Goal: Task Accomplishment & Management: Manage account settings

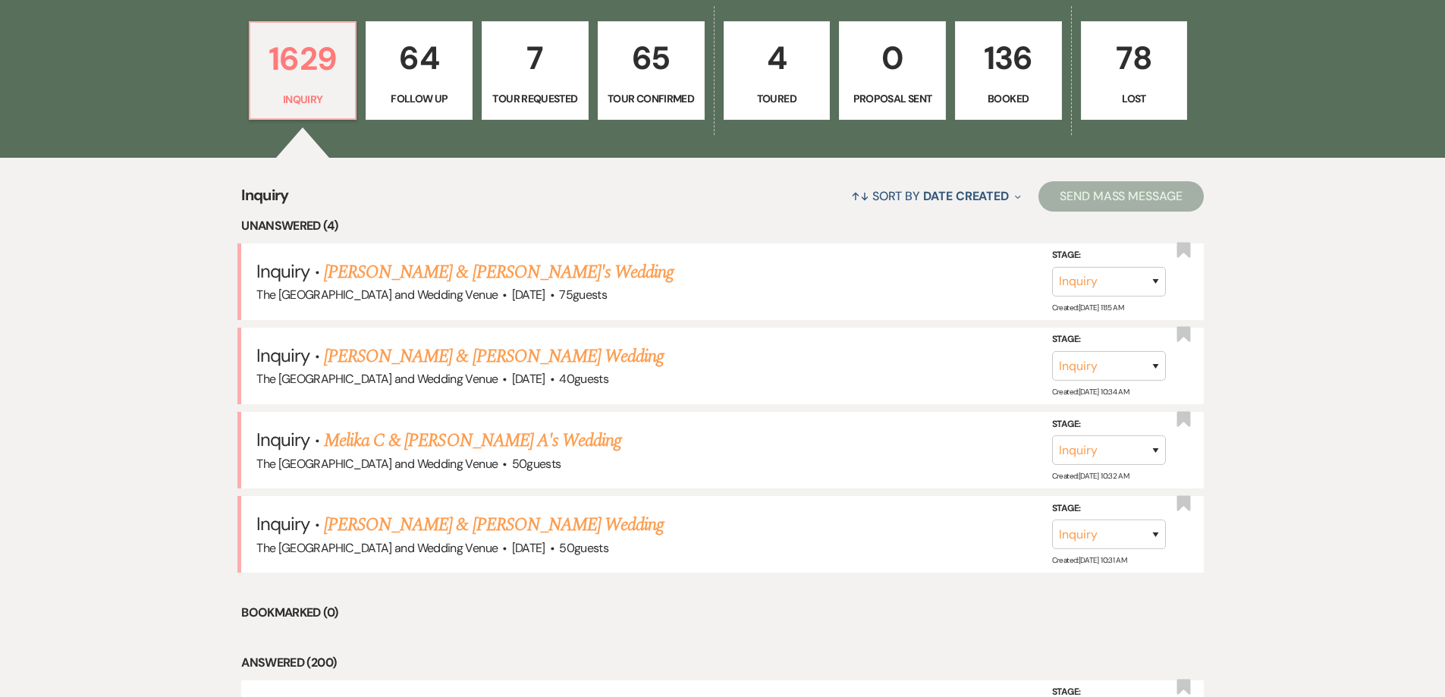
scroll to position [436, 0]
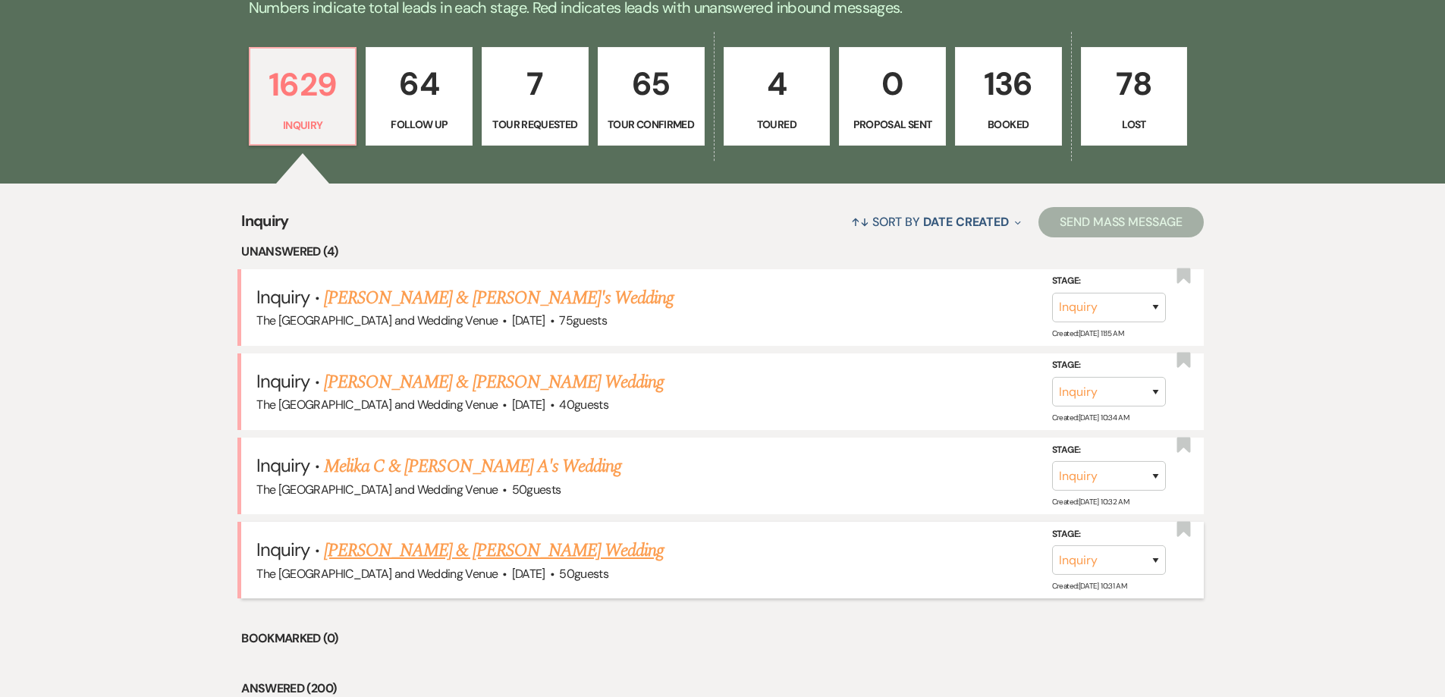
click at [577, 559] on link "[PERSON_NAME] & [PERSON_NAME] Wedding" at bounding box center [494, 550] width 340 height 27
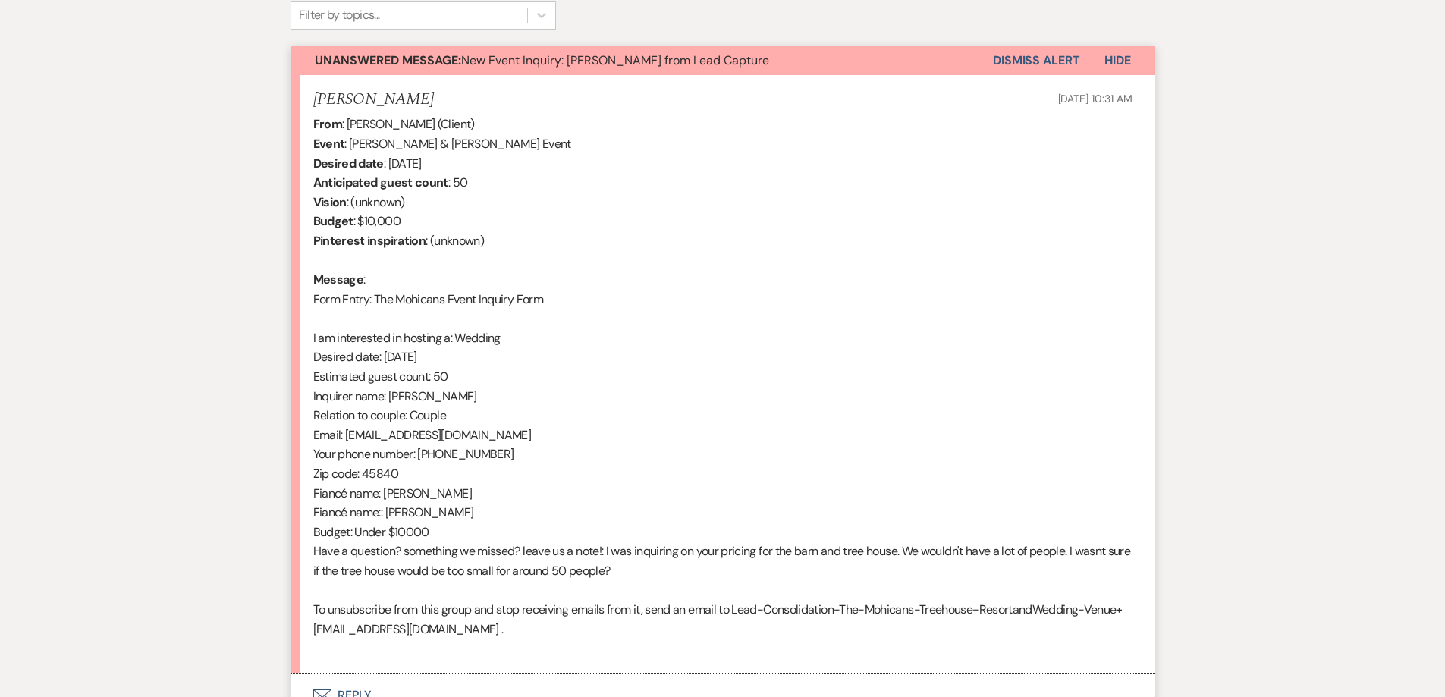
scroll to position [523, 0]
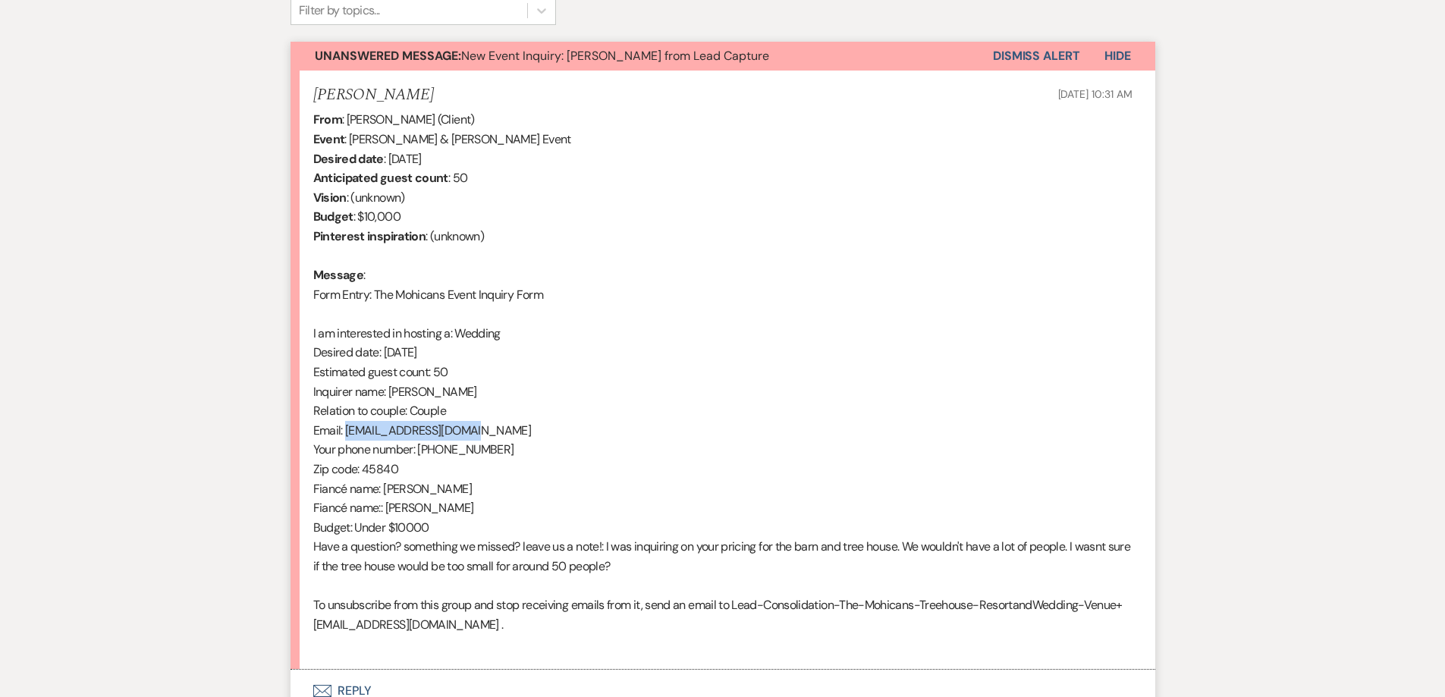
drag, startPoint x: 348, startPoint y: 432, endPoint x: 481, endPoint y: 425, distance: 132.9
click at [481, 425] on div "From : Alexandria Myers (Client) Event : Treg Wells & Alexandria Myers's Event …" at bounding box center [722, 382] width 819 height 544
copy div "alex.myers2@gmail.com"
click at [1035, 58] on button "Dismiss Alert" at bounding box center [1036, 56] width 87 height 29
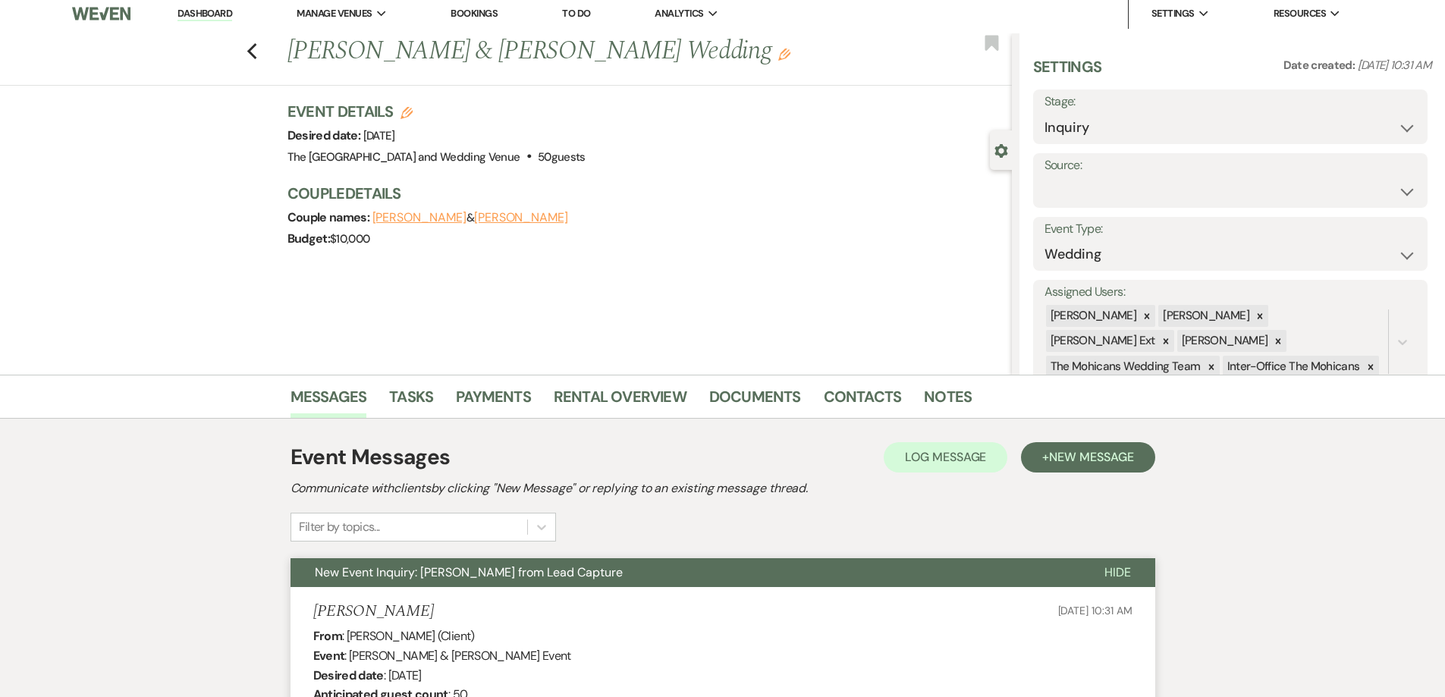
scroll to position [0, 0]
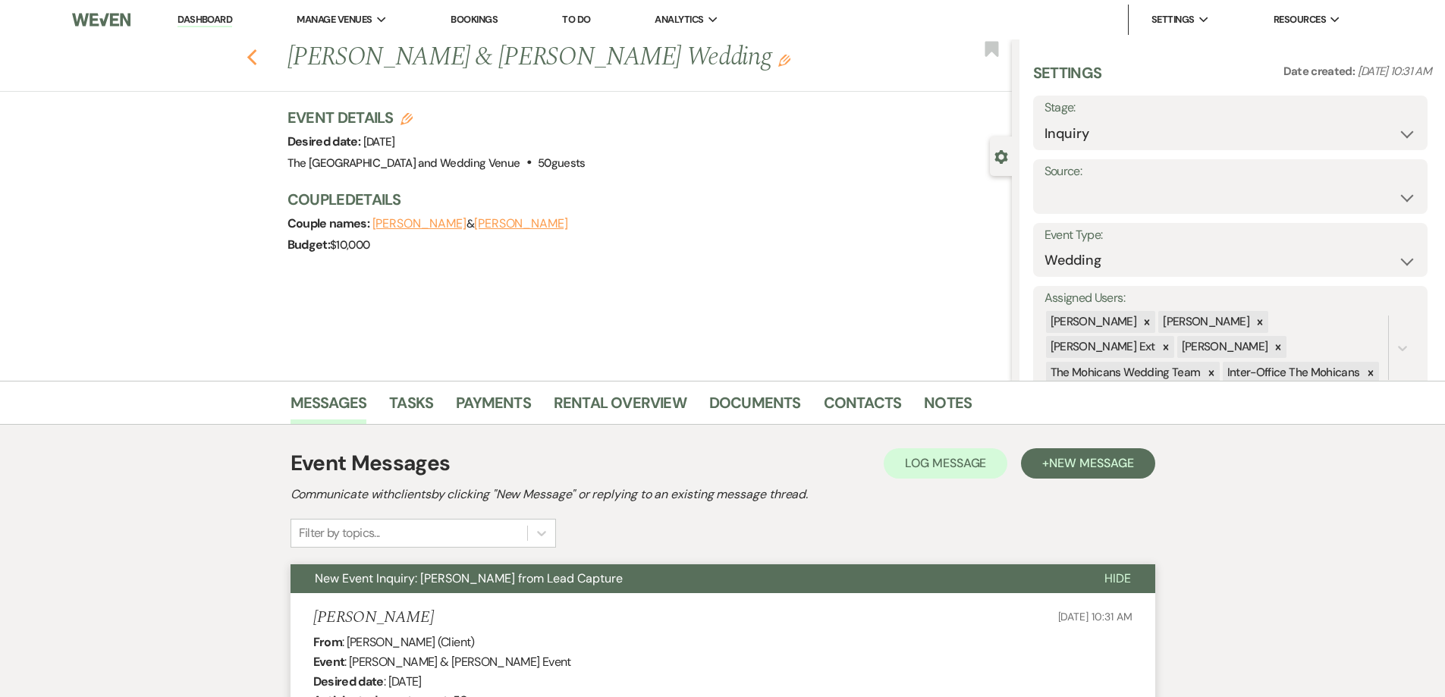
click at [257, 58] on icon "Previous" at bounding box center [252, 58] width 11 height 18
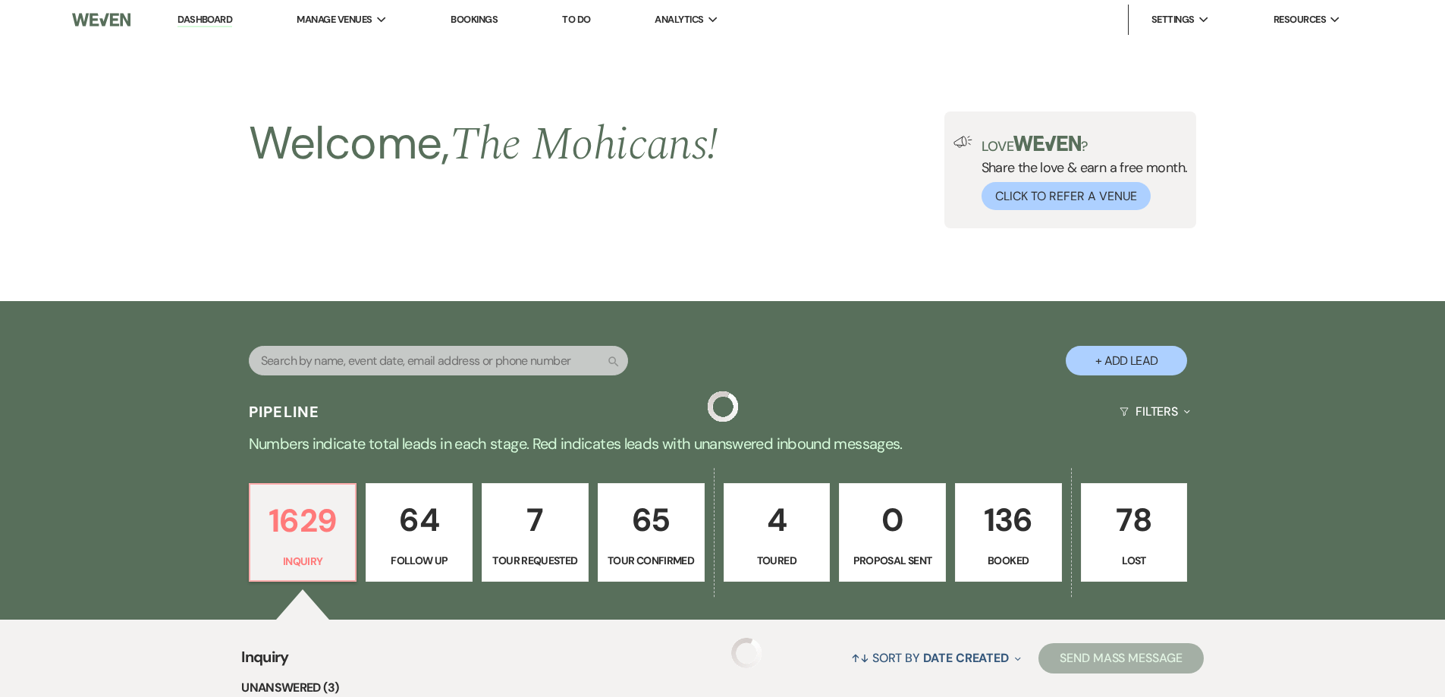
scroll to position [436, 0]
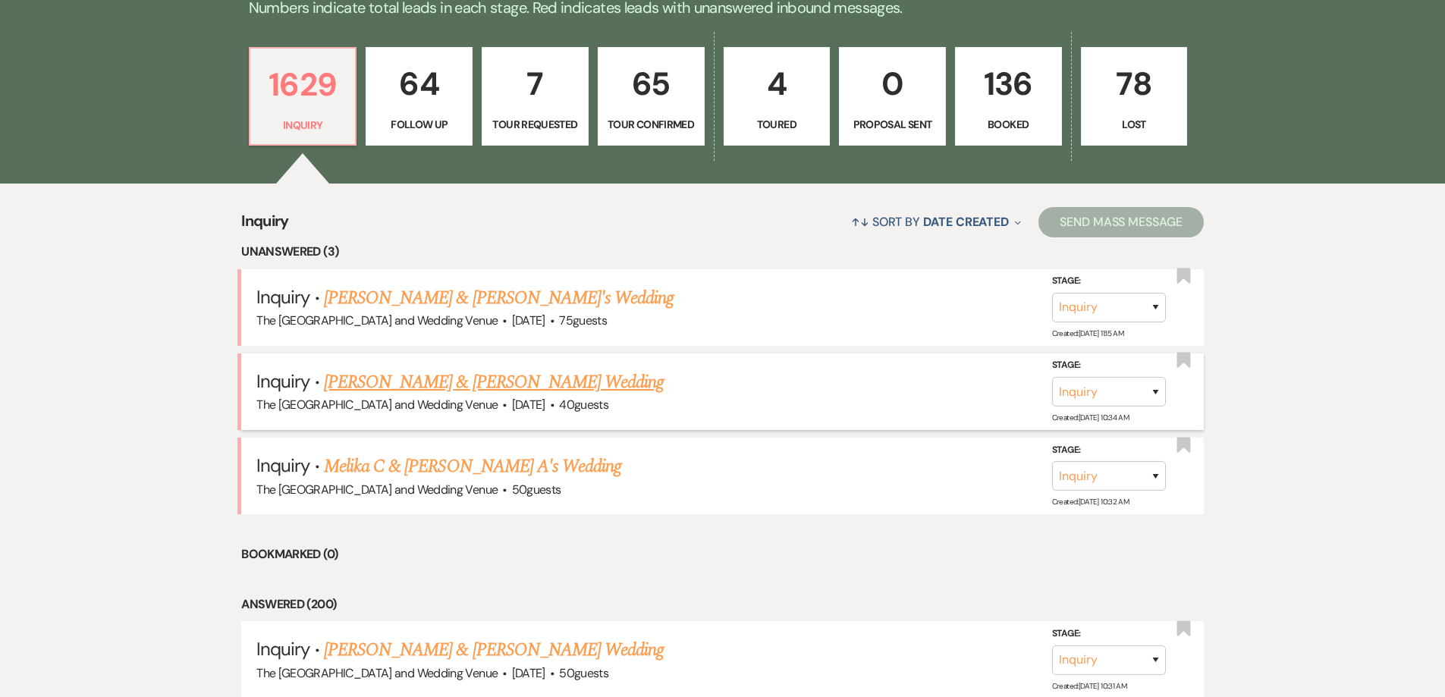
click at [518, 391] on link "[PERSON_NAME] & [PERSON_NAME] Wedding" at bounding box center [494, 382] width 340 height 27
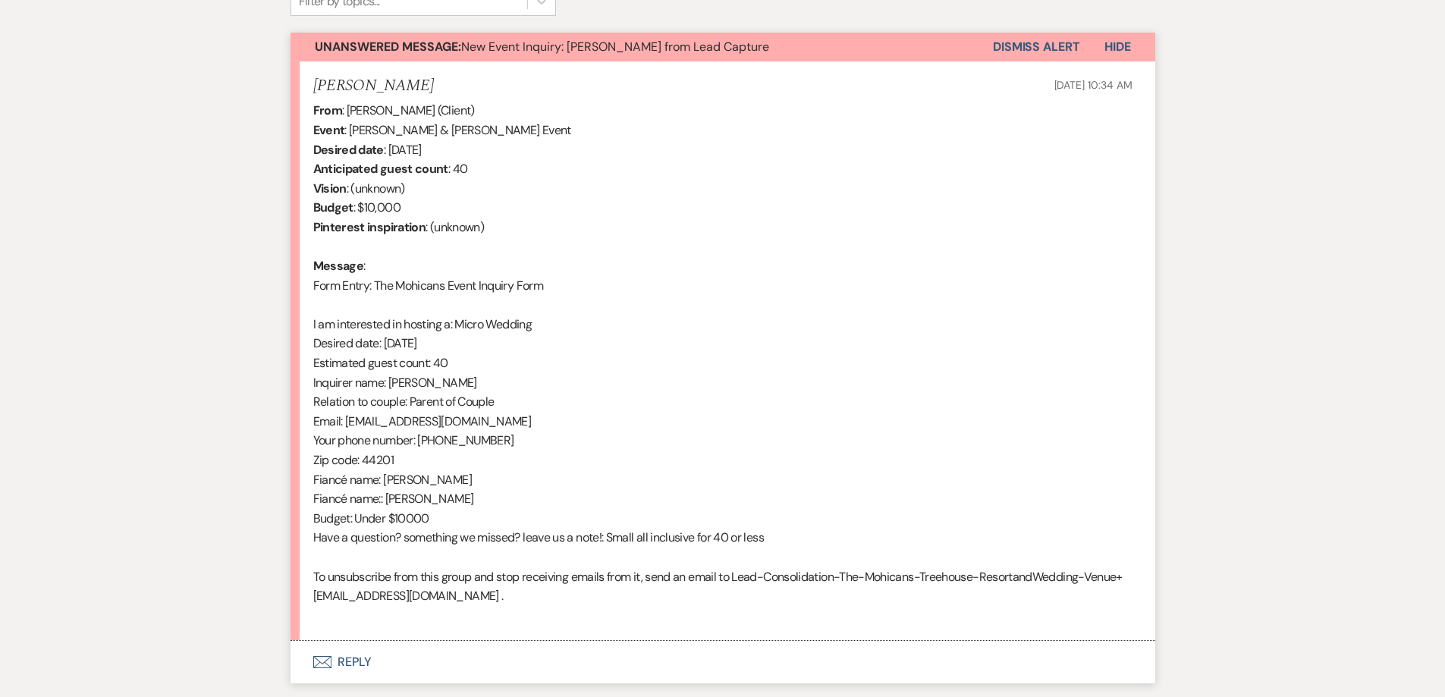
scroll to position [461, 0]
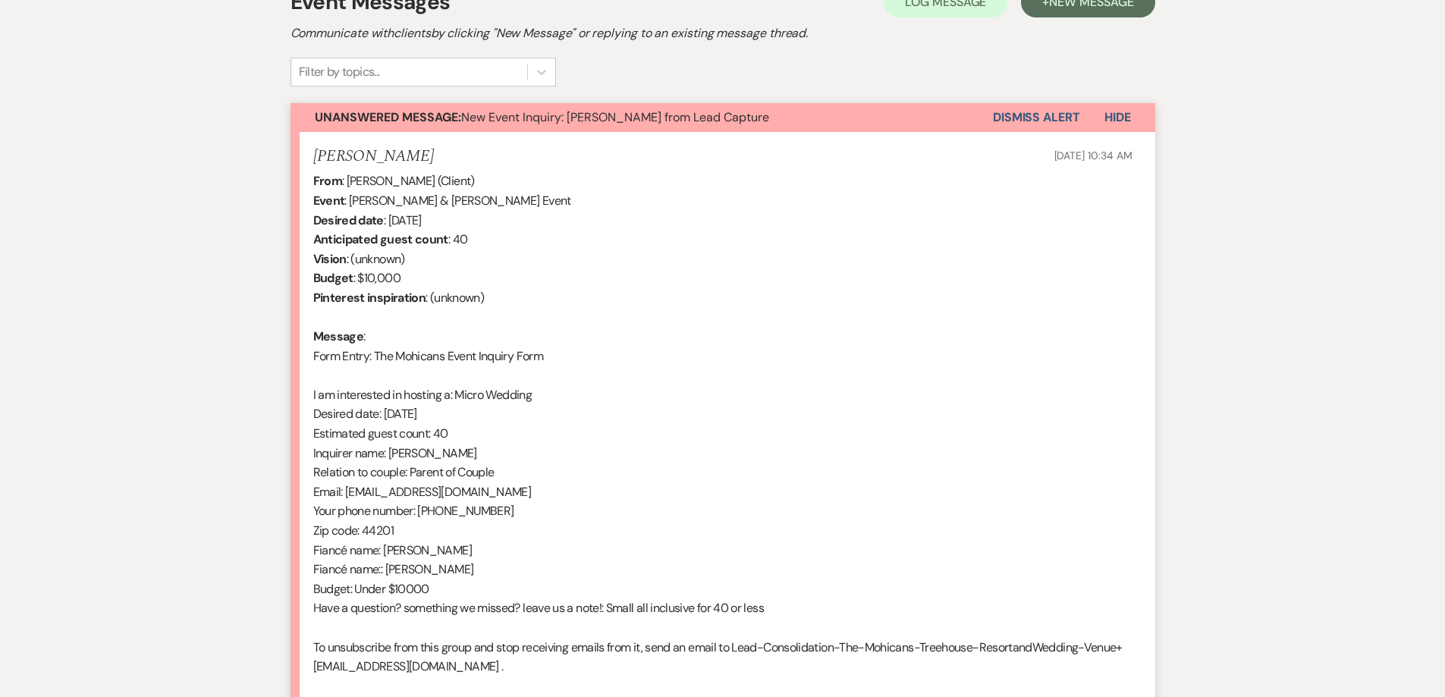
drag, startPoint x: 346, startPoint y: 493, endPoint x: 567, endPoint y: 497, distance: 221.5
click at [567, 497] on div "From : Michelle (Client) Event : Brooke & Michelle Schlagenhauser's Event Desir…" at bounding box center [722, 433] width 819 height 524
copy div "michelleschlagenhauser@yahoo.com"
click at [1038, 118] on button "Dismiss Alert" at bounding box center [1036, 117] width 87 height 29
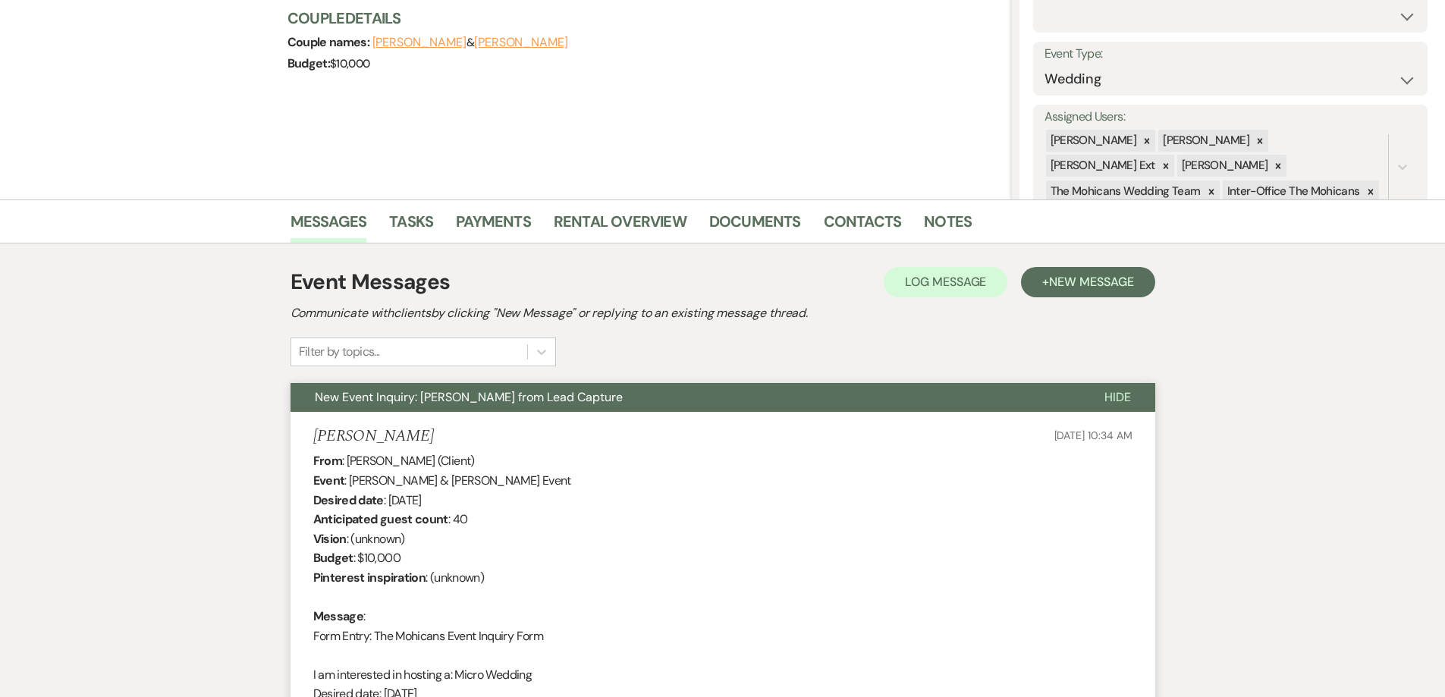
scroll to position [0, 0]
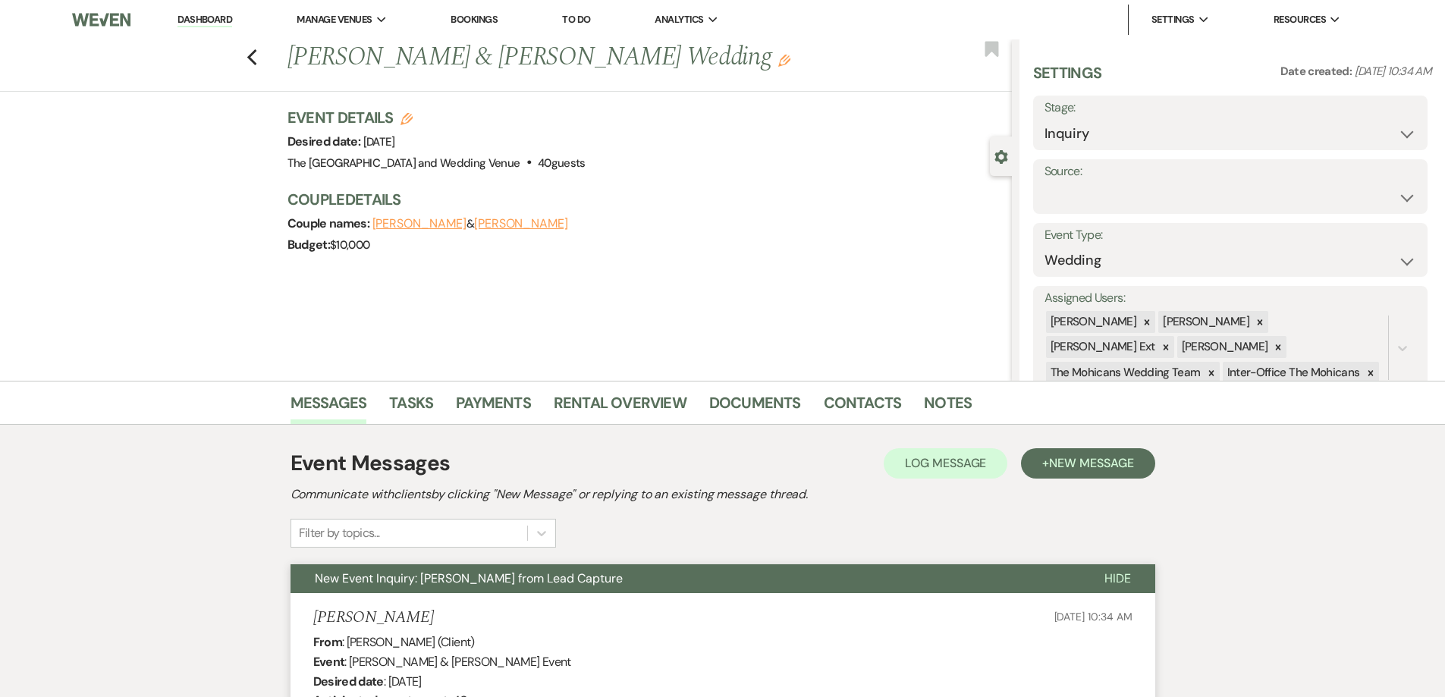
click at [265, 64] on div "Previous Brooke & Michelle Schlagenhauser's Wedding Edit Bookmark" at bounding box center [501, 65] width 1019 height 52
click at [255, 55] on use "button" at bounding box center [252, 57] width 10 height 17
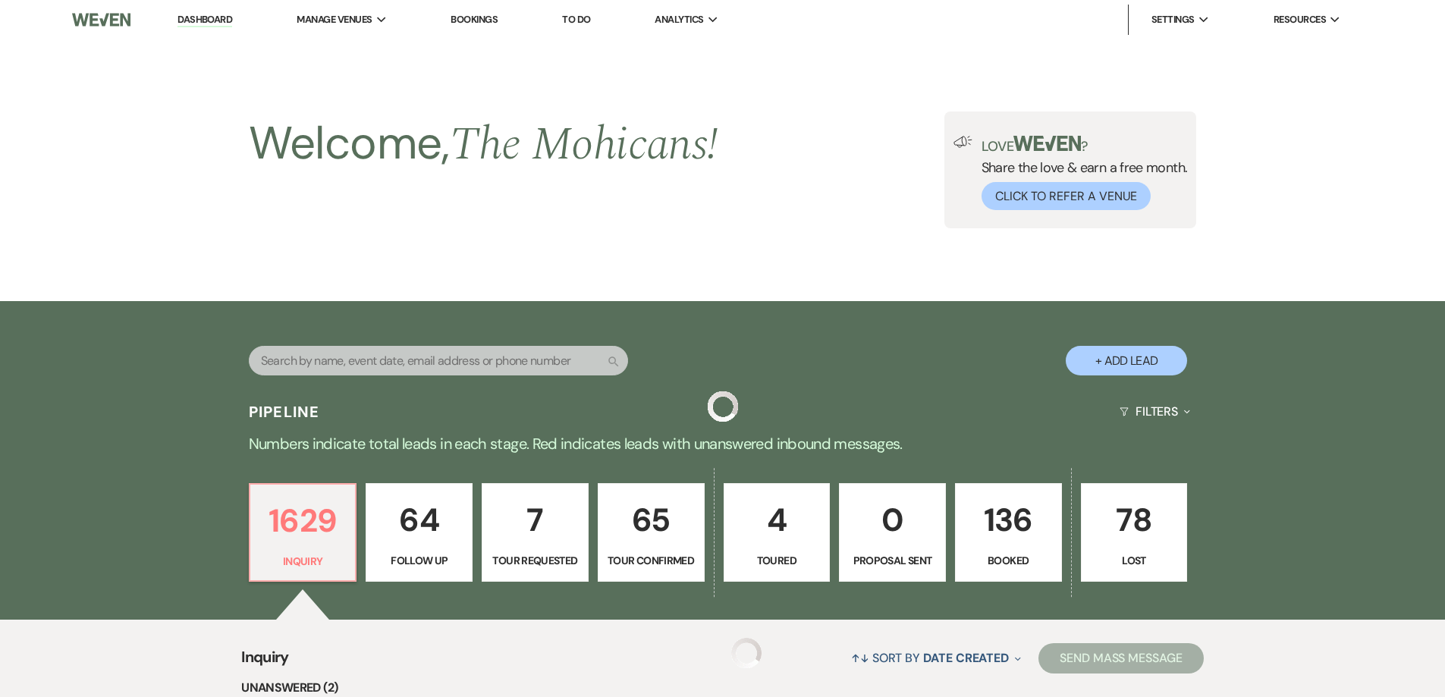
scroll to position [436, 0]
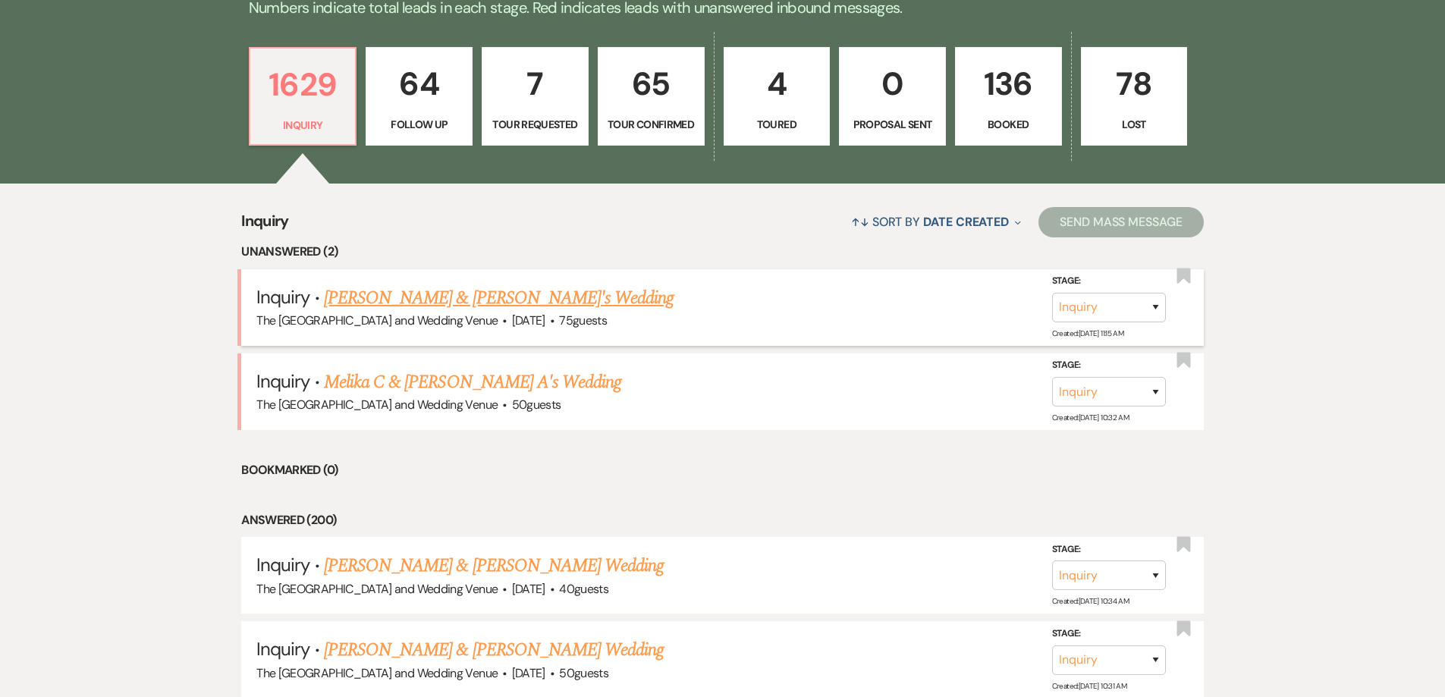
click at [410, 296] on link "[PERSON_NAME] & [PERSON_NAME]'s Wedding" at bounding box center [499, 297] width 350 height 27
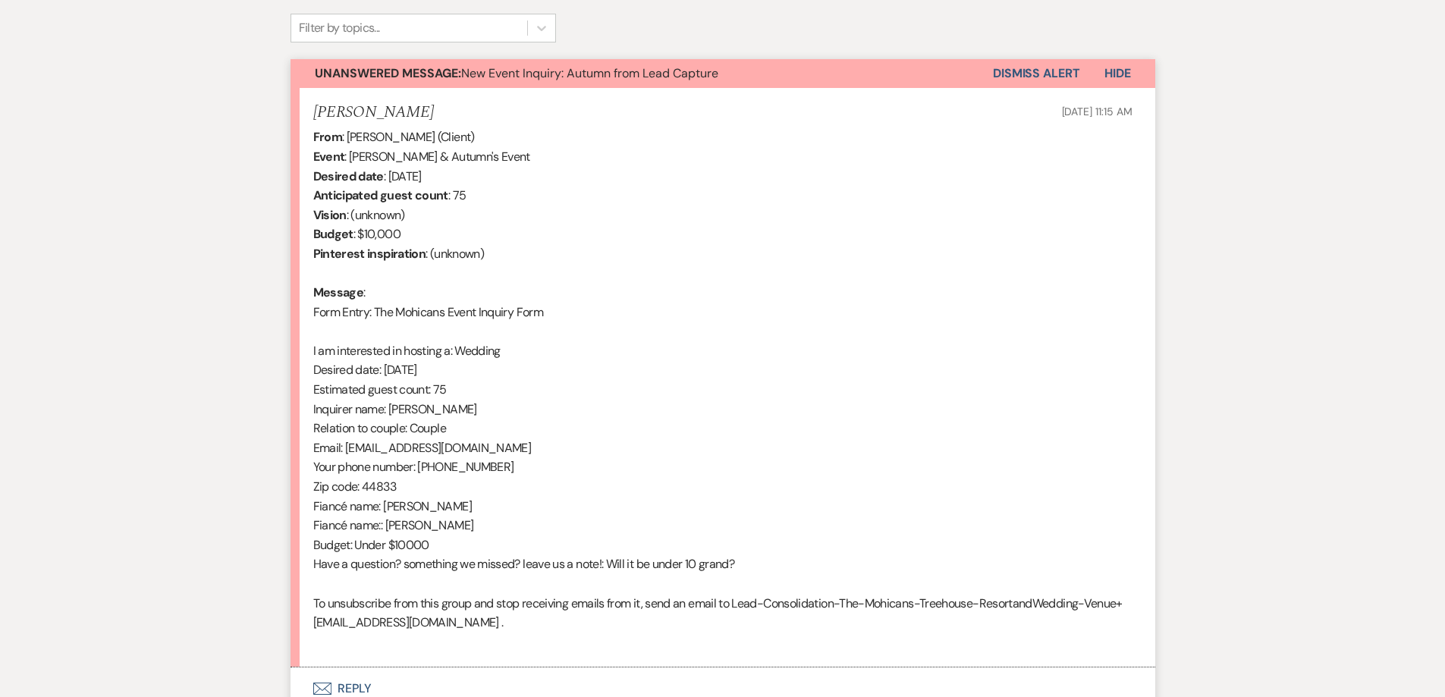
scroll to position [504, 0]
drag, startPoint x: 346, startPoint y: 449, endPoint x: 511, endPoint y: 447, distance: 165.4
click at [511, 447] on div "From : Autumn Webb (Client) Event : Jonathan Fry & Autumn's Event Desired date …" at bounding box center [722, 391] width 819 height 524
copy div "autumnskywebb18@gmail.com"
click at [1016, 73] on button "Dismiss Alert" at bounding box center [1036, 75] width 87 height 29
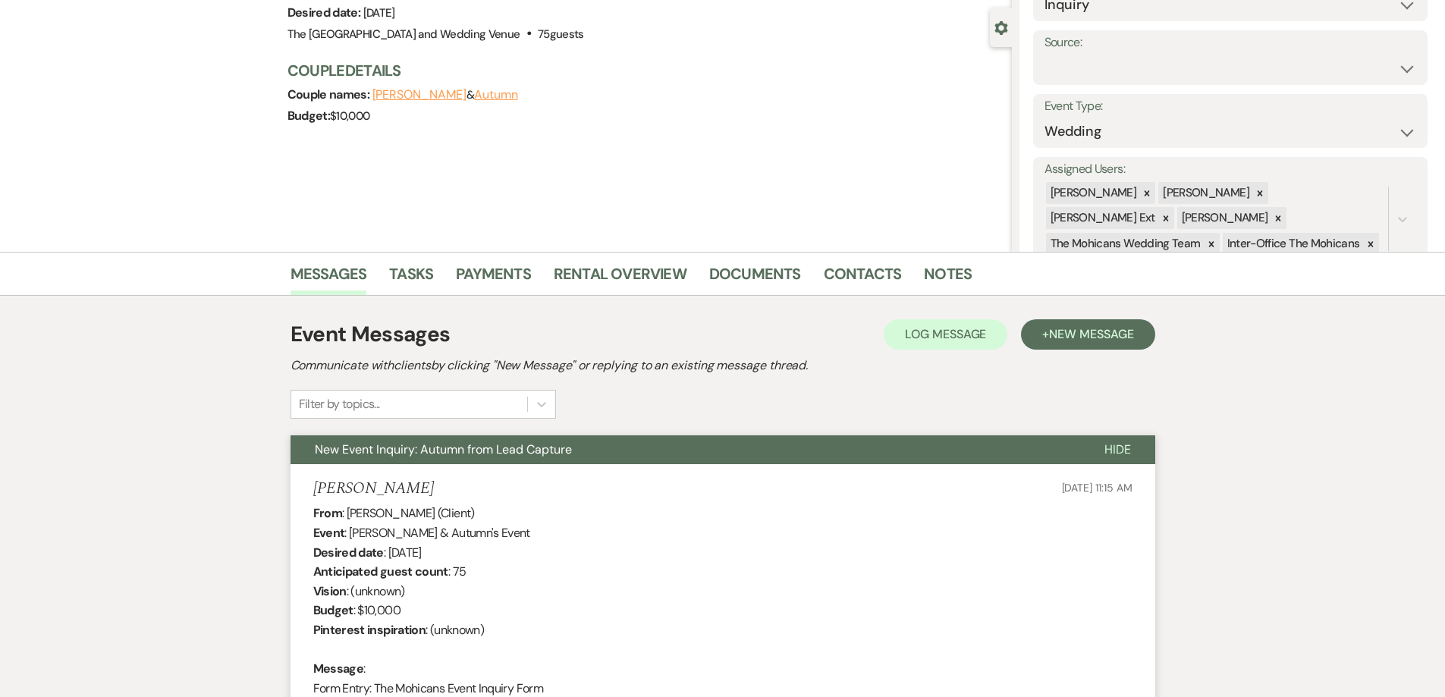
scroll to position [0, 0]
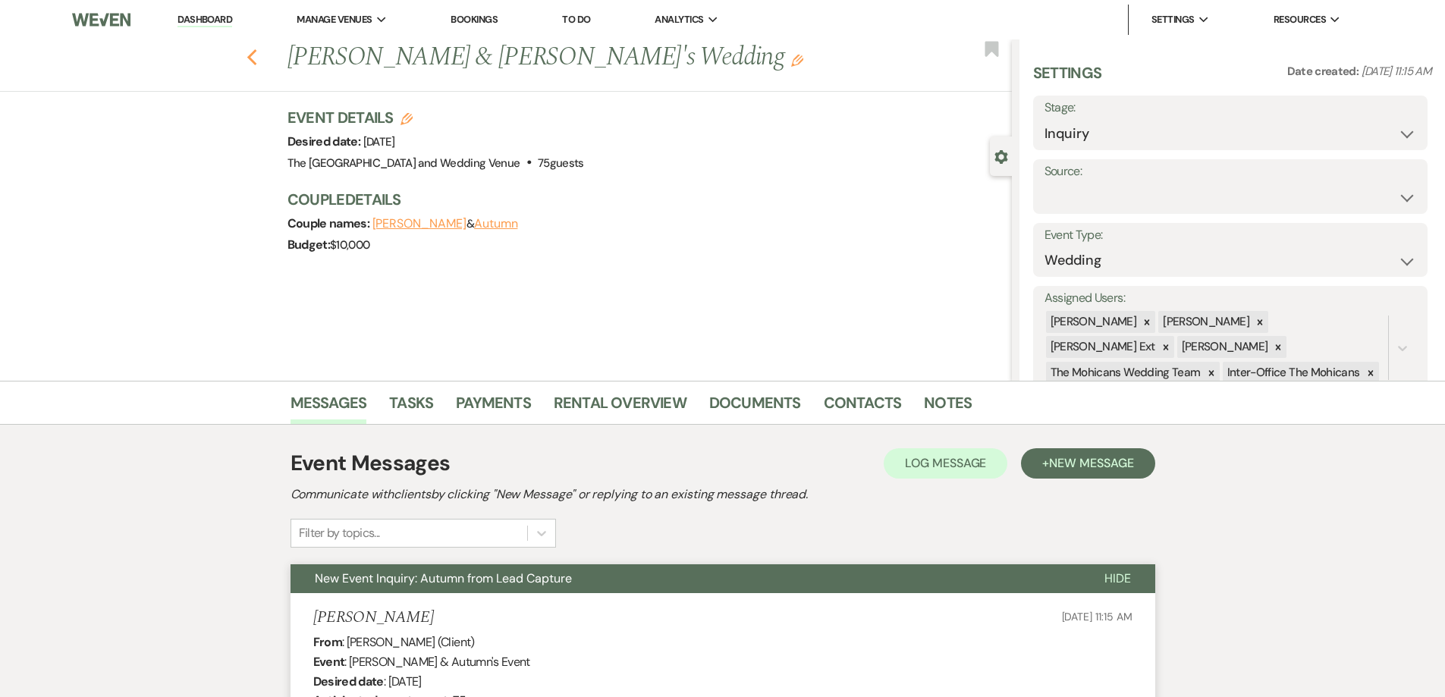
click at [256, 60] on use "button" at bounding box center [252, 57] width 10 height 17
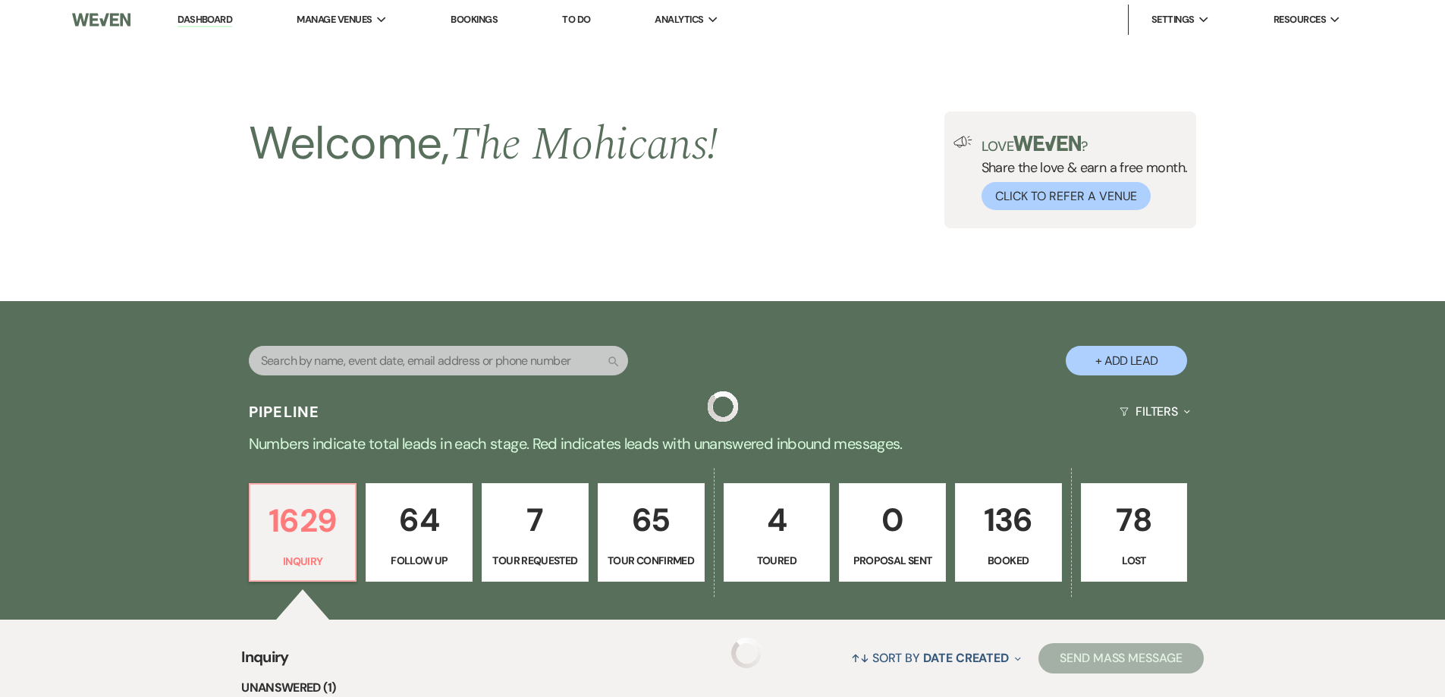
scroll to position [436, 0]
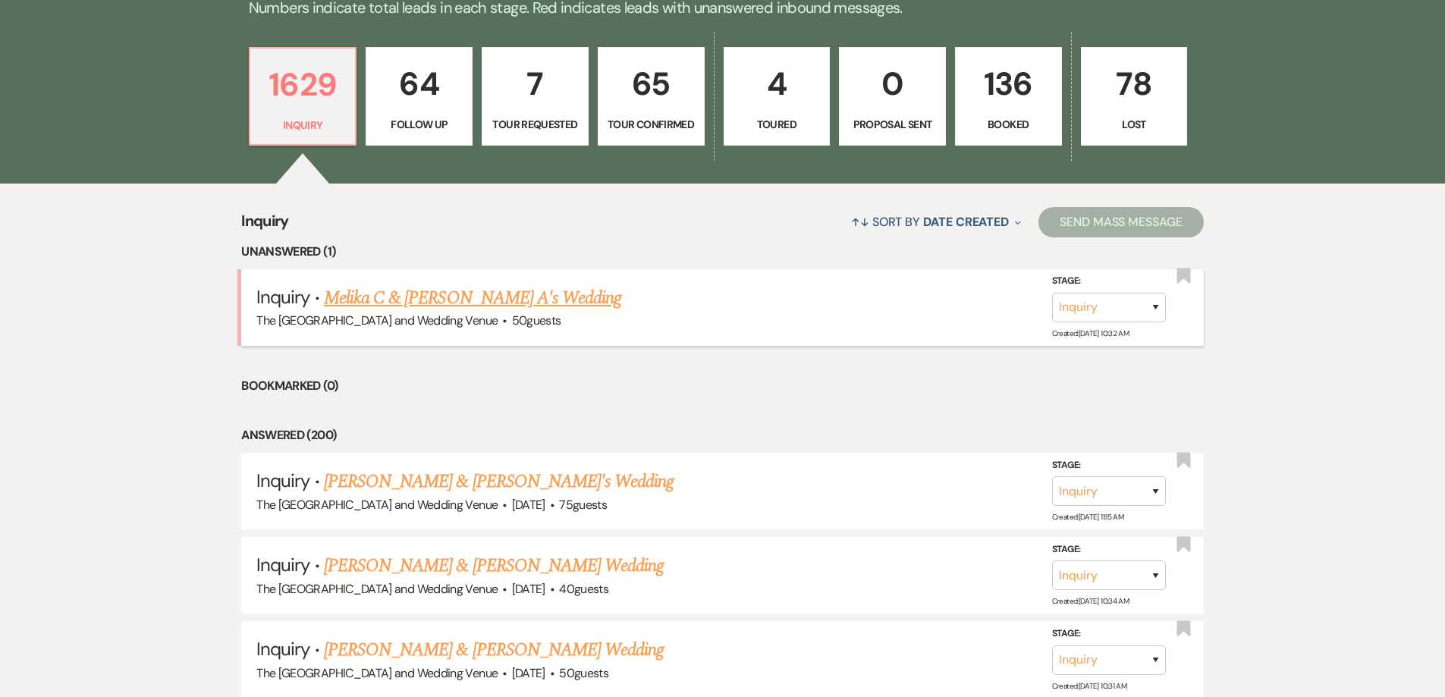
click at [462, 296] on link "Melika C & [PERSON_NAME] A's Wedding" at bounding box center [472, 297] width 297 height 27
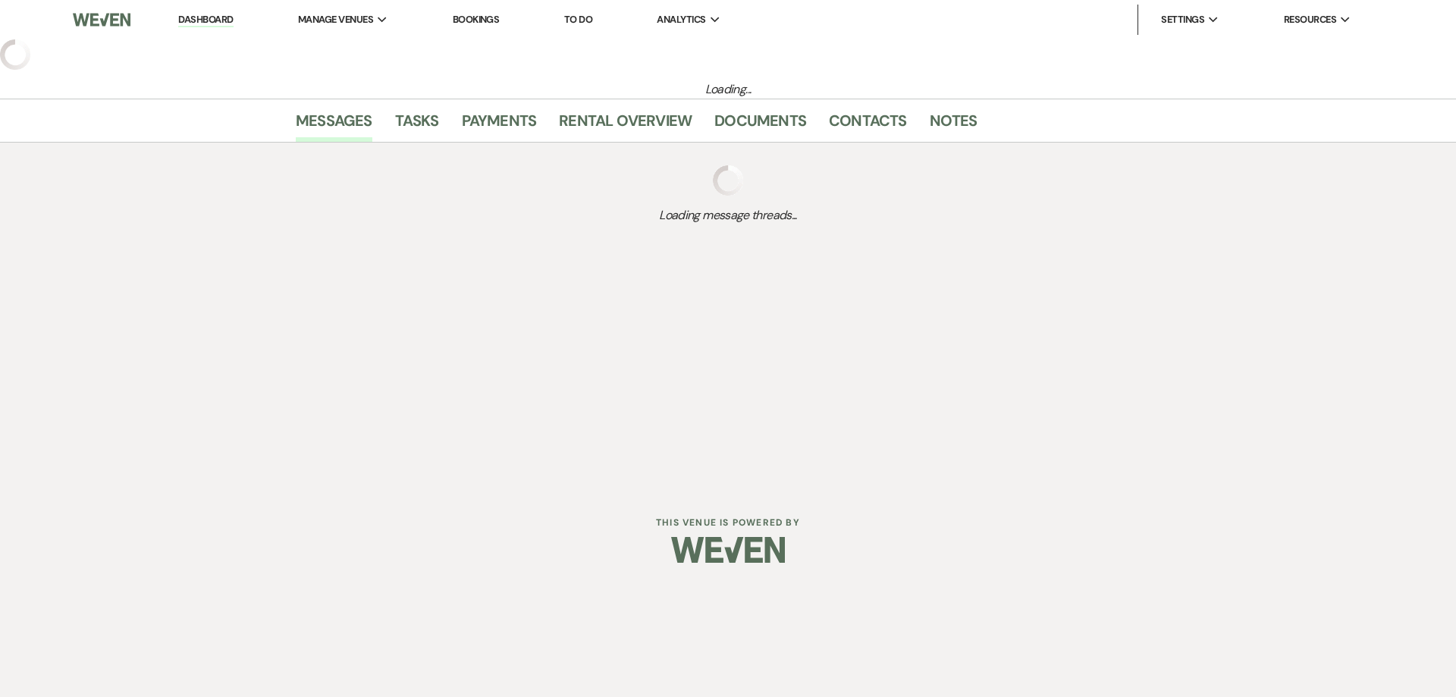
select select "17"
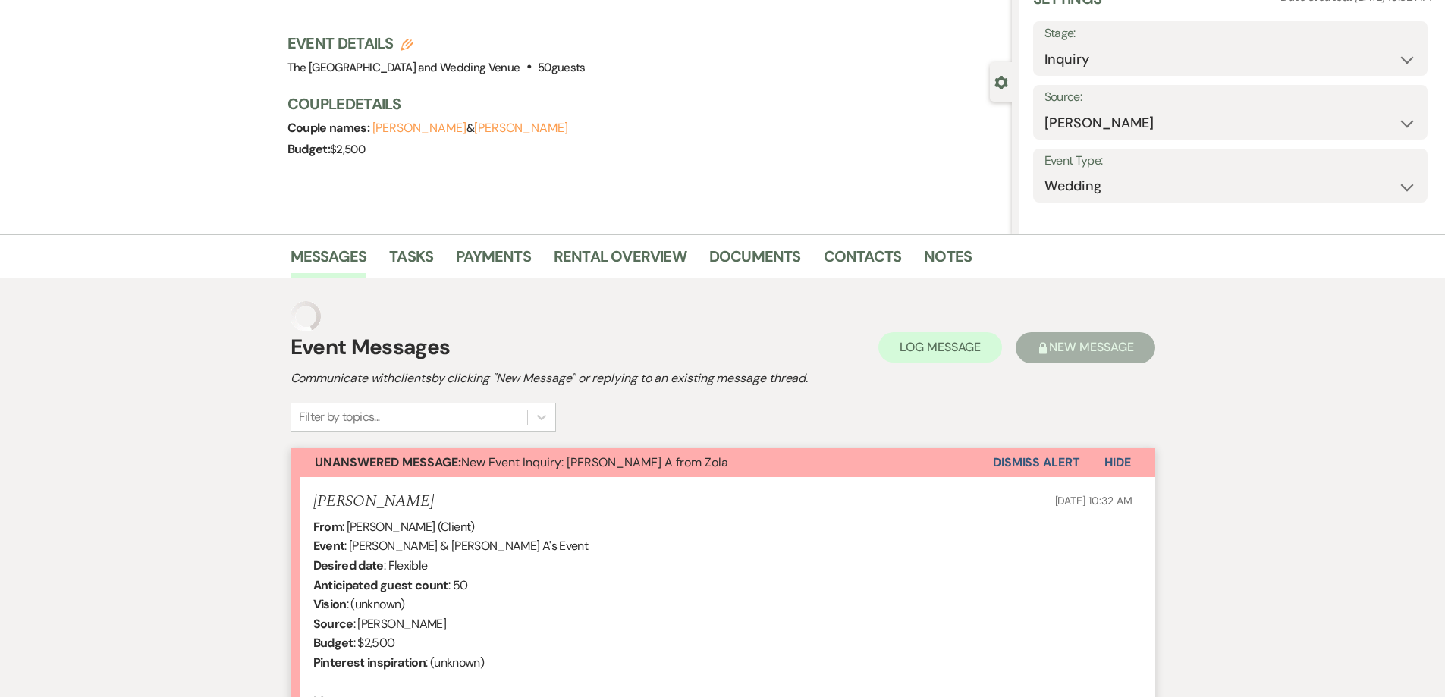
scroll to position [75, 0]
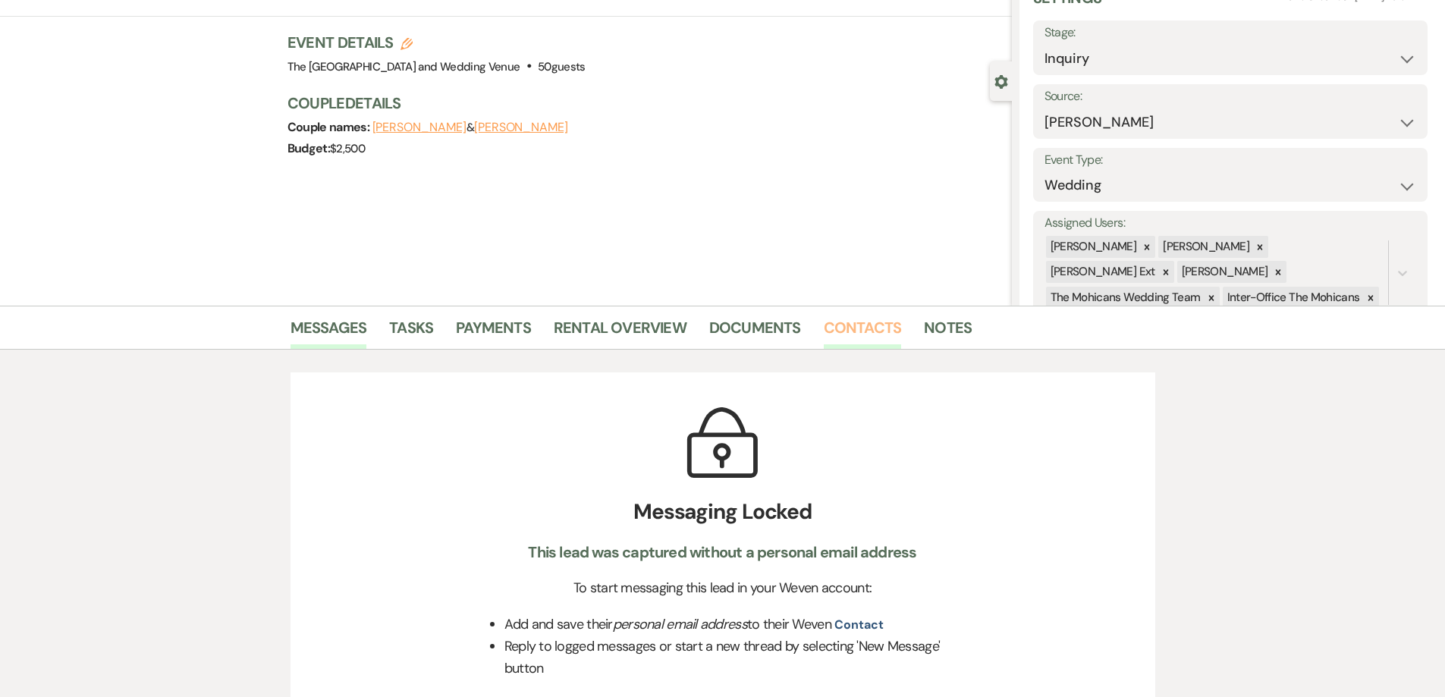
click at [834, 328] on link "Contacts" at bounding box center [863, 332] width 78 height 33
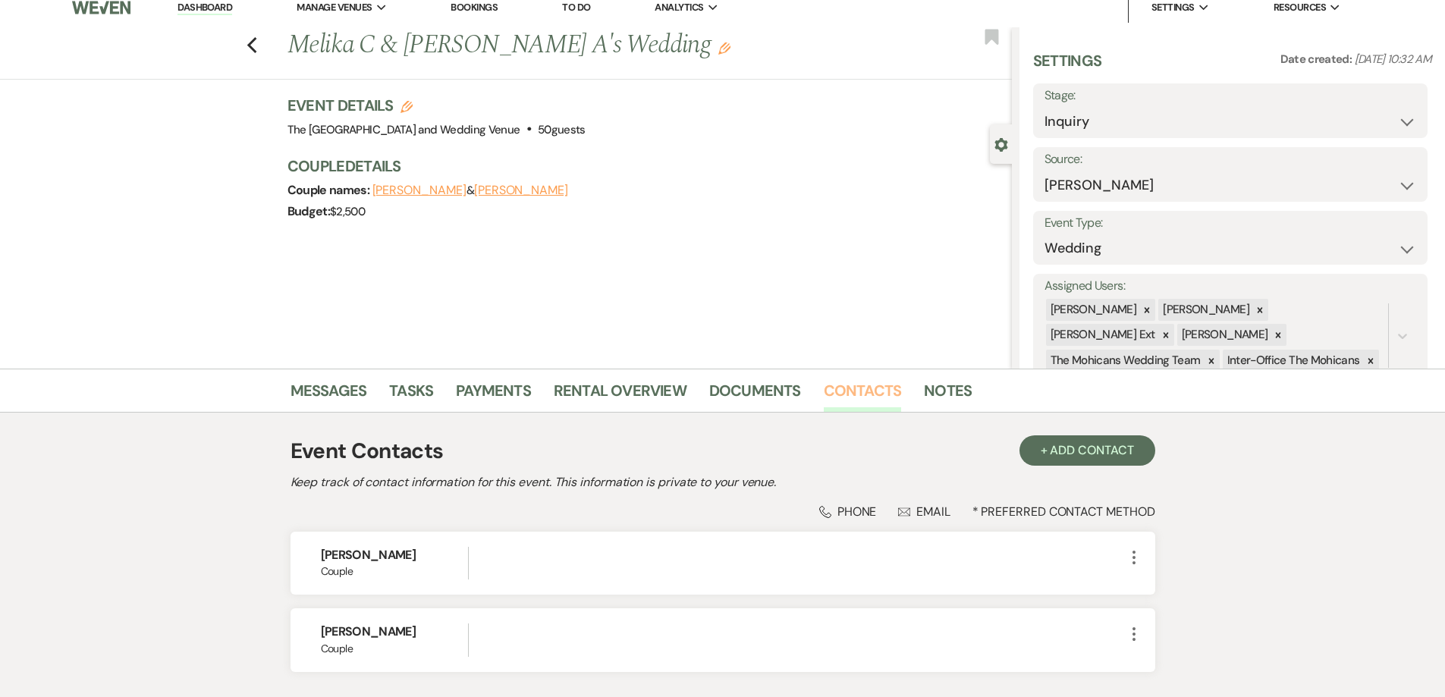
scroll to position [121, 0]
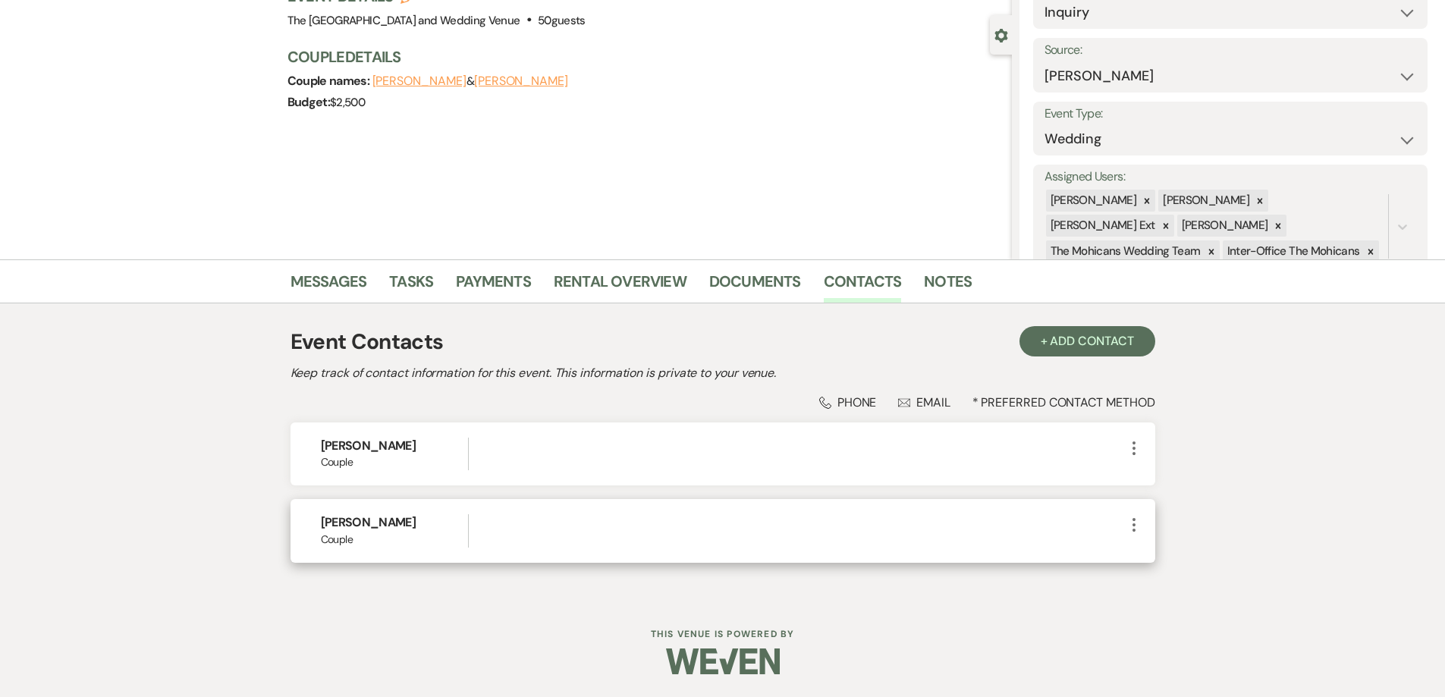
click at [1129, 531] on icon "More" at bounding box center [1134, 525] width 18 height 18
click at [1154, 550] on icon "Pencil" at bounding box center [1149, 554] width 12 height 12
click at [1167, 556] on button "Pencil Edit" at bounding box center [1170, 555] width 90 height 26
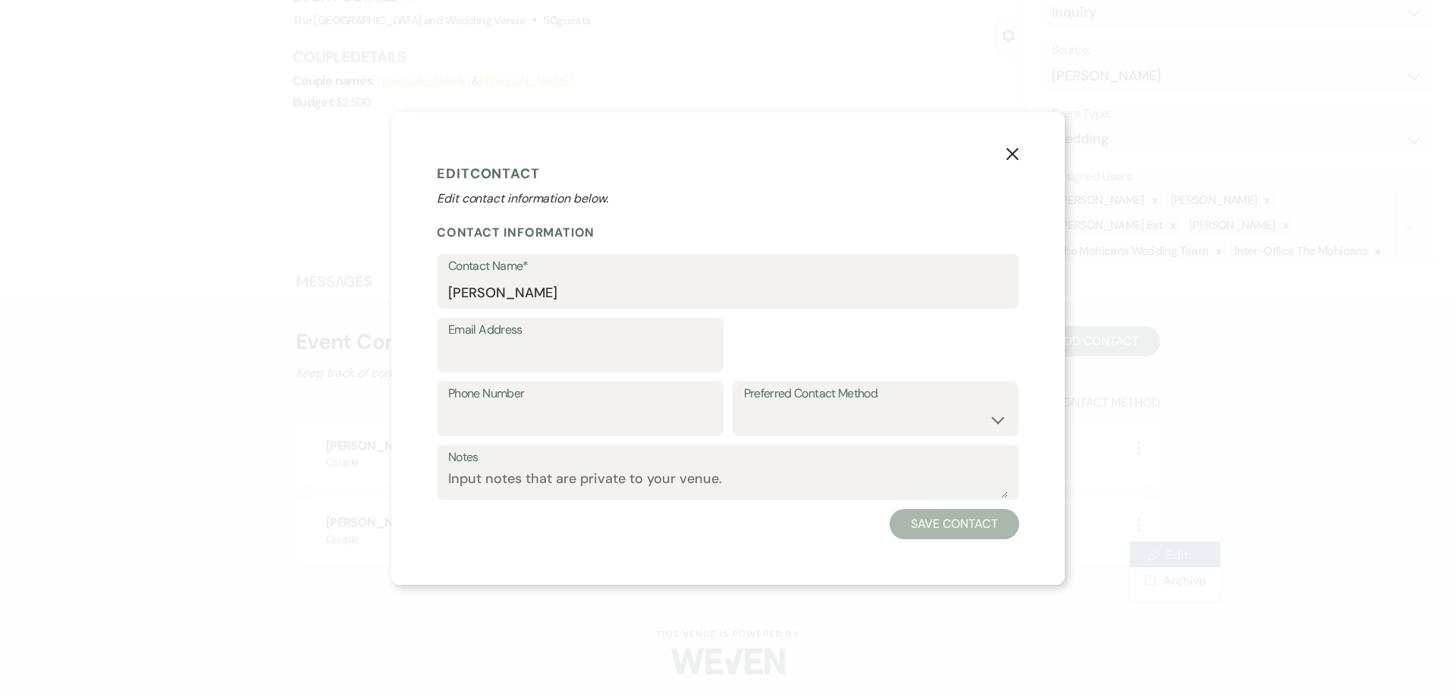
select select "1"
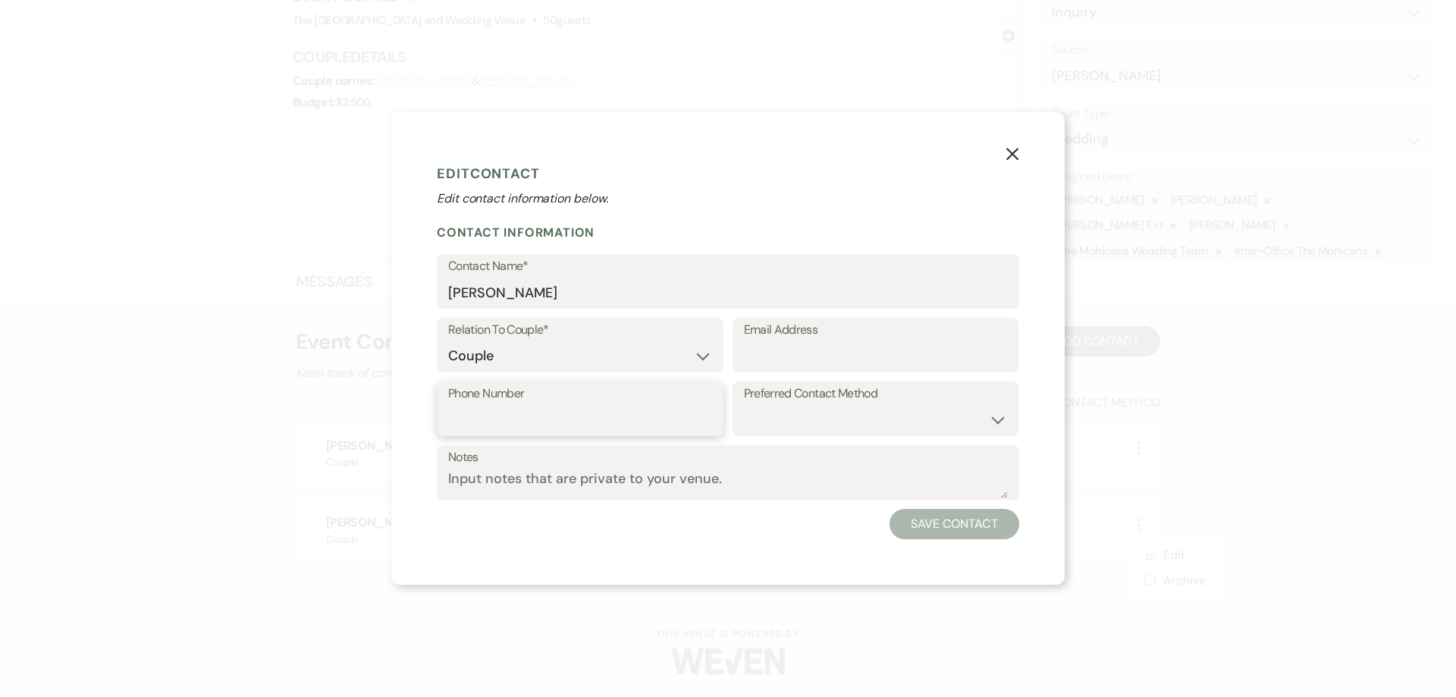
paste input "tel:4197212632"
click at [469, 422] on input "tel:4197212632" at bounding box center [580, 420] width 264 height 30
type input "4197212632"
click at [798, 352] on input "Email Address" at bounding box center [876, 356] width 264 height 30
paste input "lillydessaadkins@gmail.com"
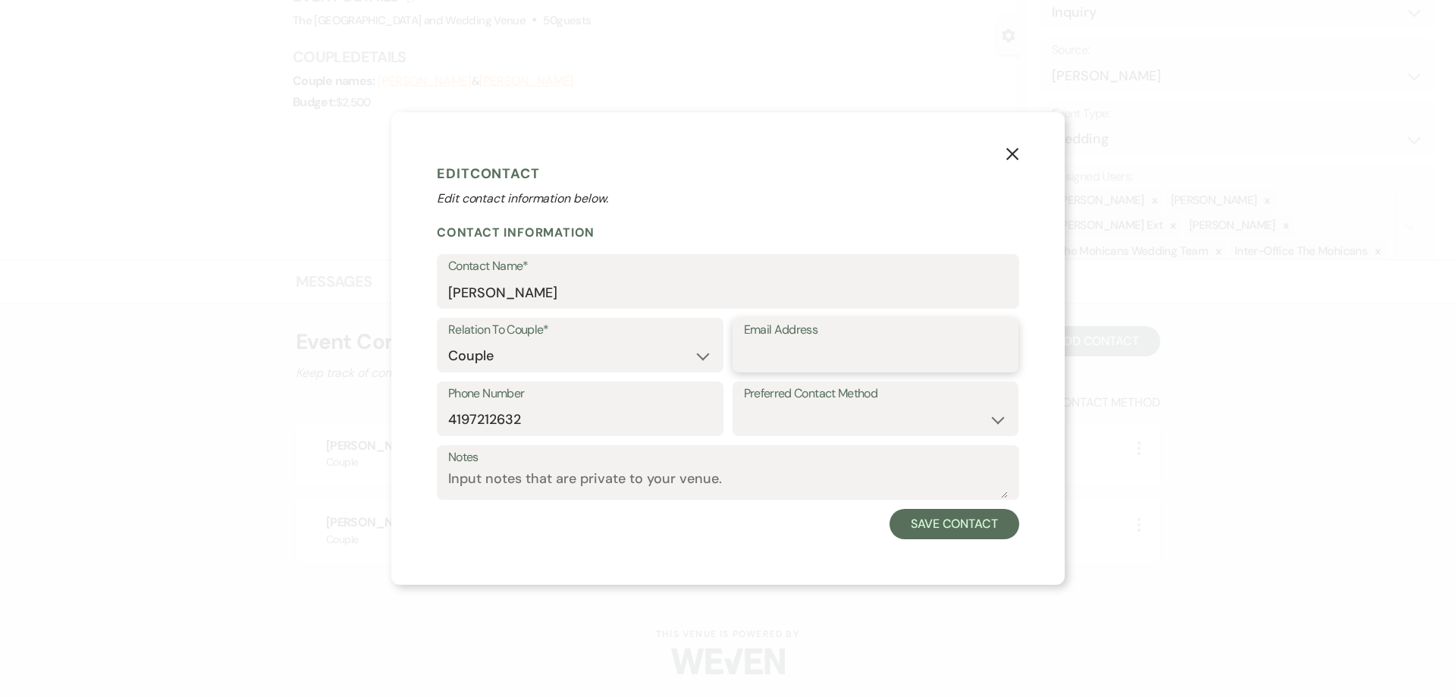
type input "lillydessaadkins@gmail.com"
click at [928, 520] on button "Save Contact" at bounding box center [955, 524] width 130 height 30
select select
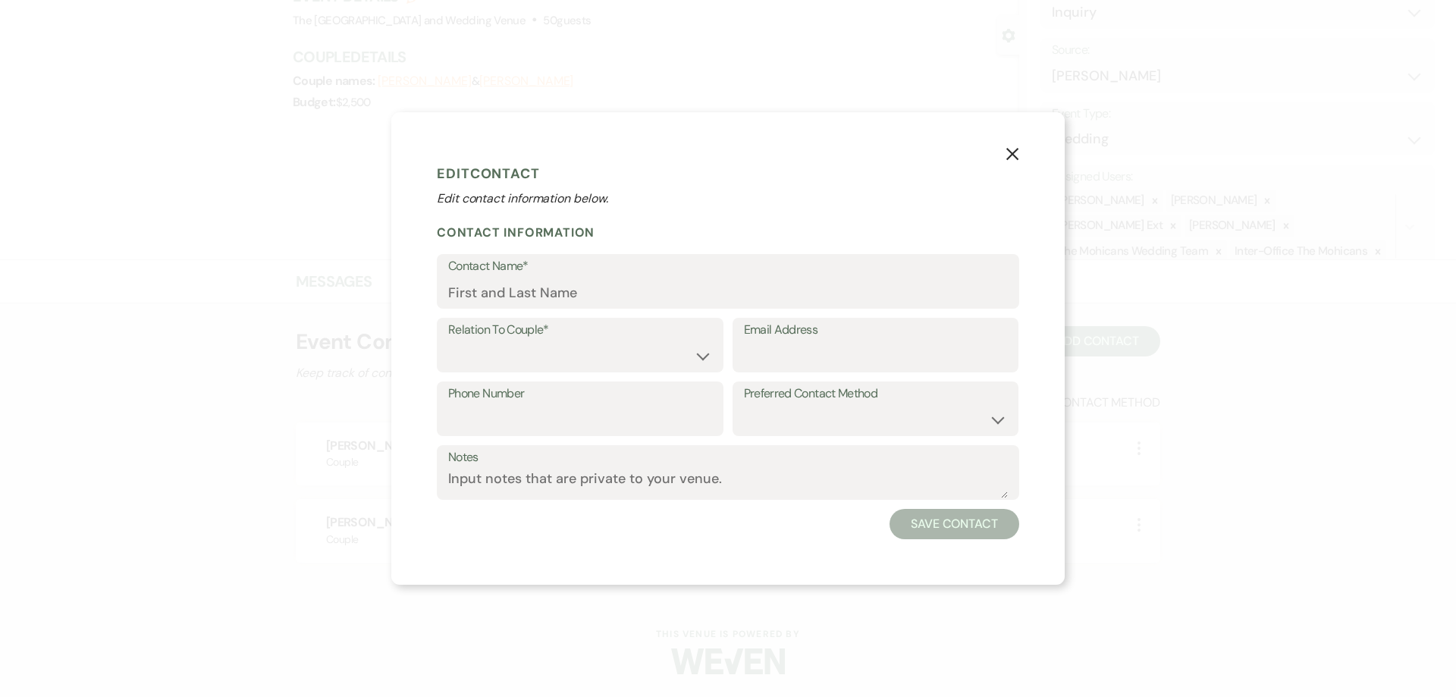
click at [1010, 156] on use "button" at bounding box center [1013, 154] width 12 height 12
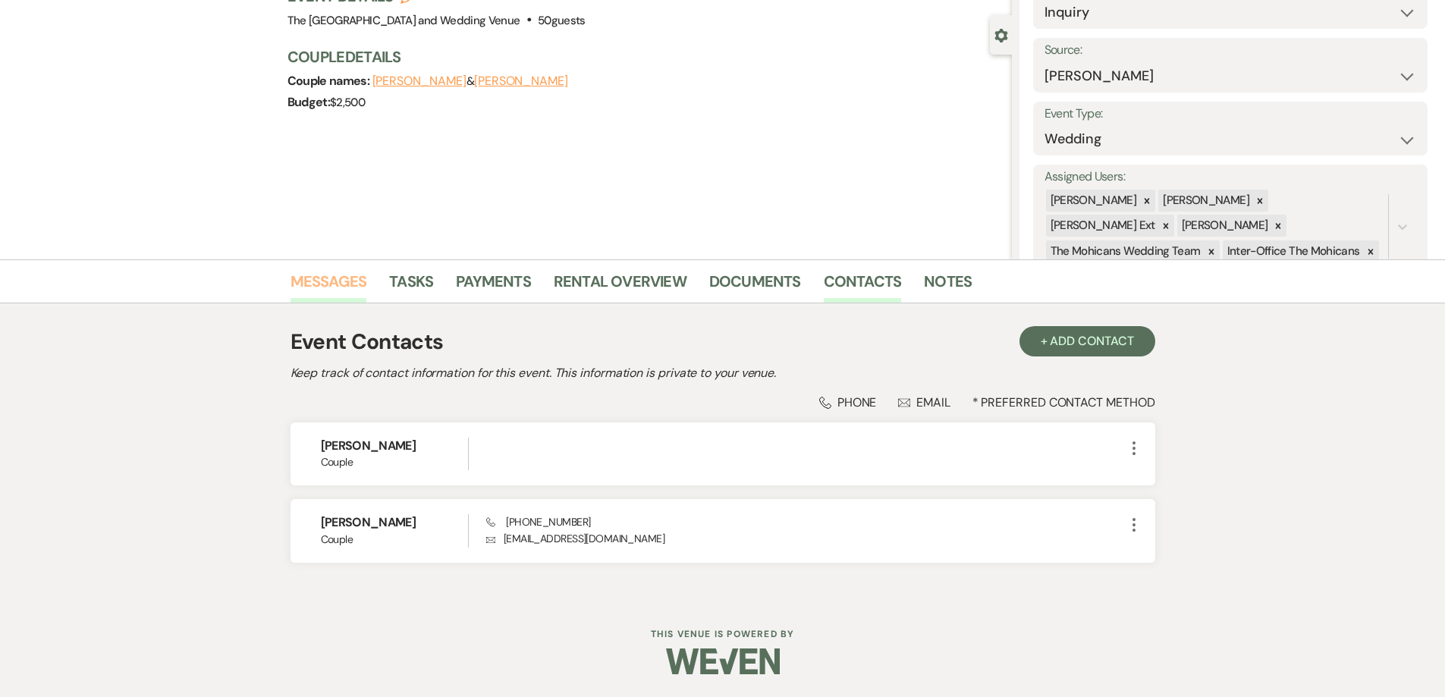
click at [350, 279] on link "Messages" at bounding box center [329, 285] width 77 height 33
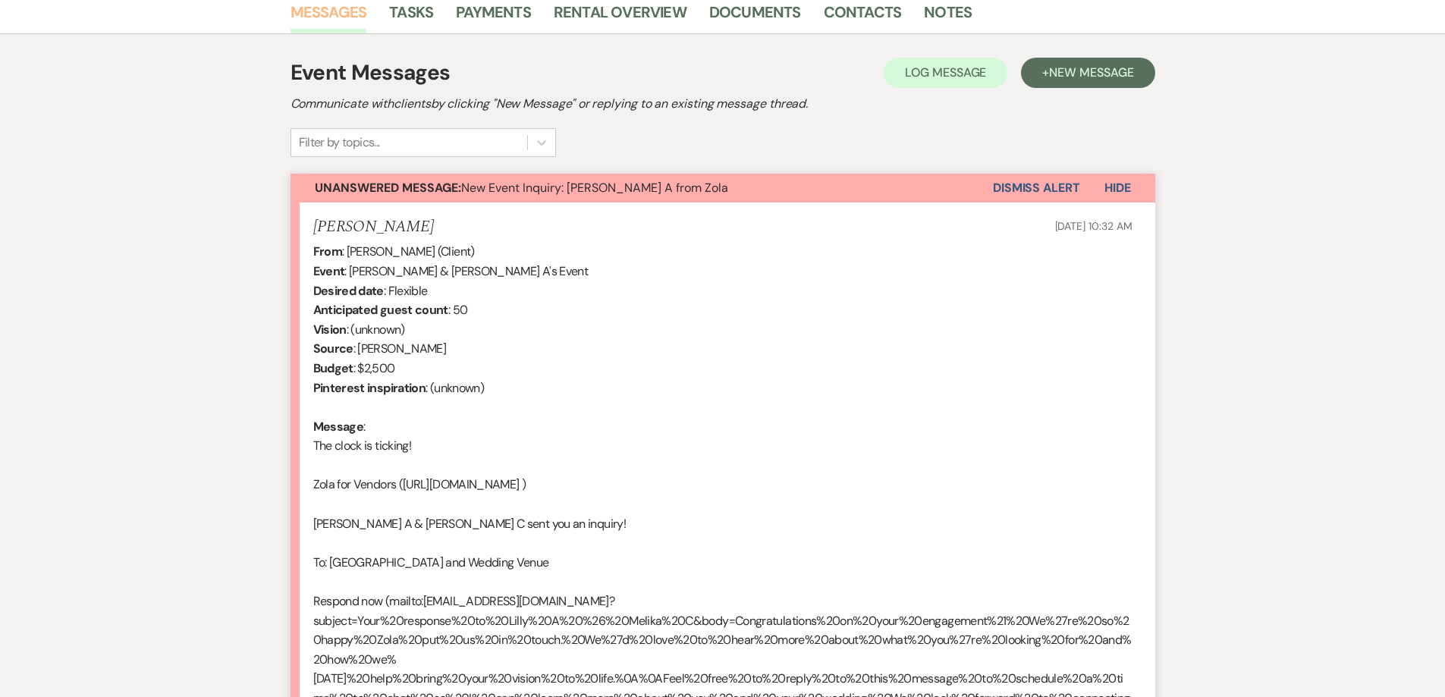
scroll to position [393, 0]
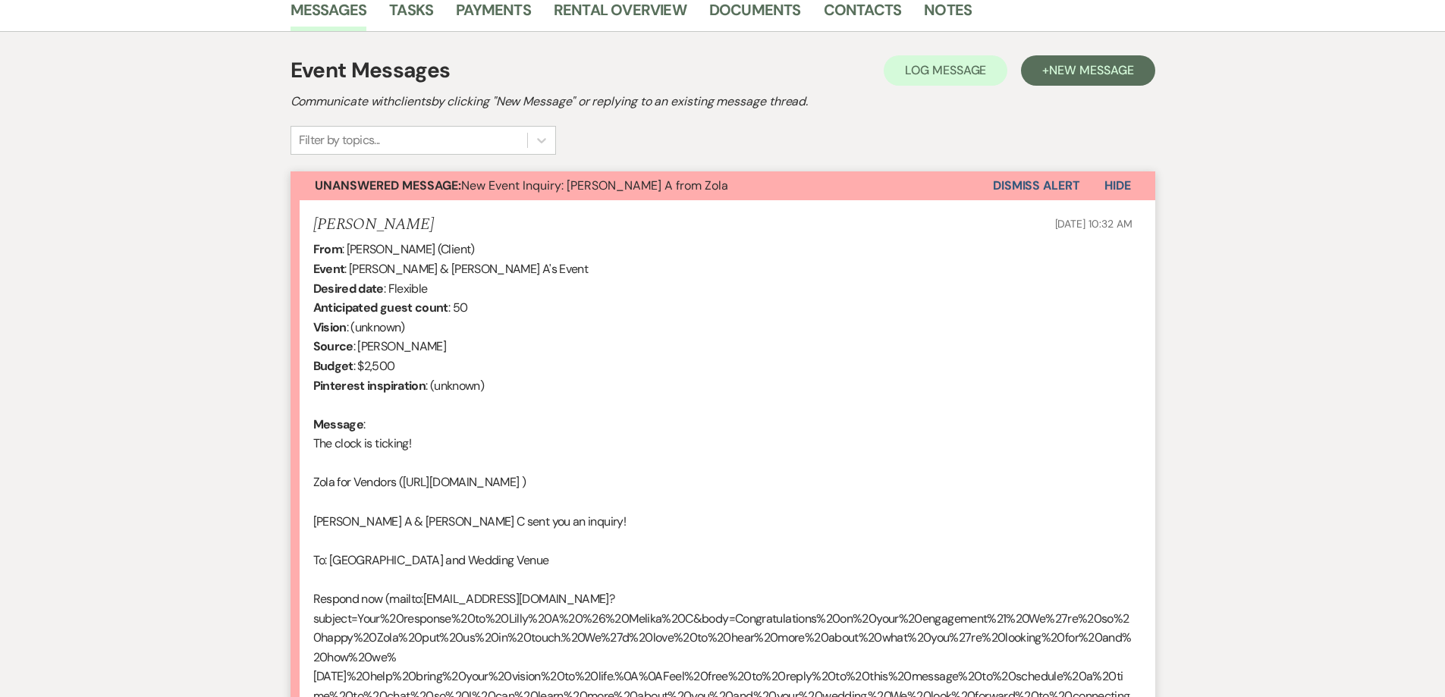
click at [1033, 194] on button "Dismiss Alert" at bounding box center [1036, 185] width 87 height 29
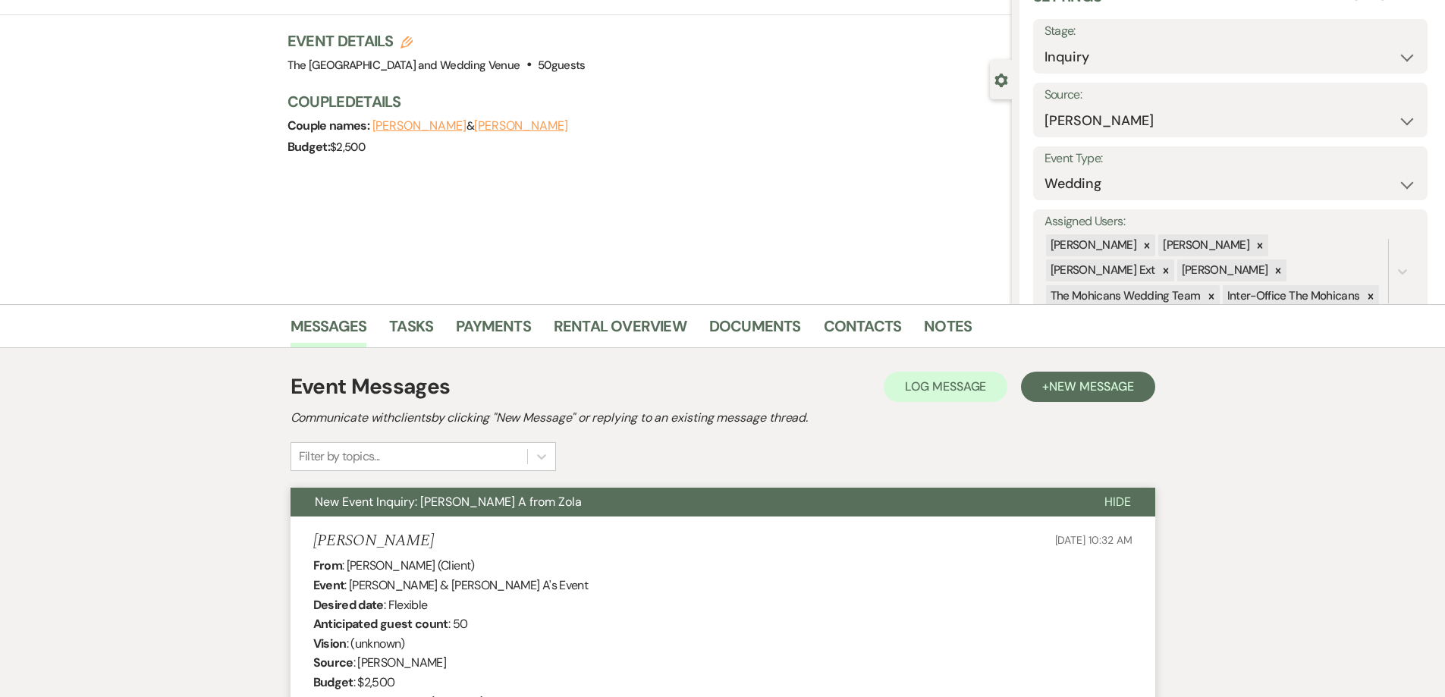
scroll to position [0, 0]
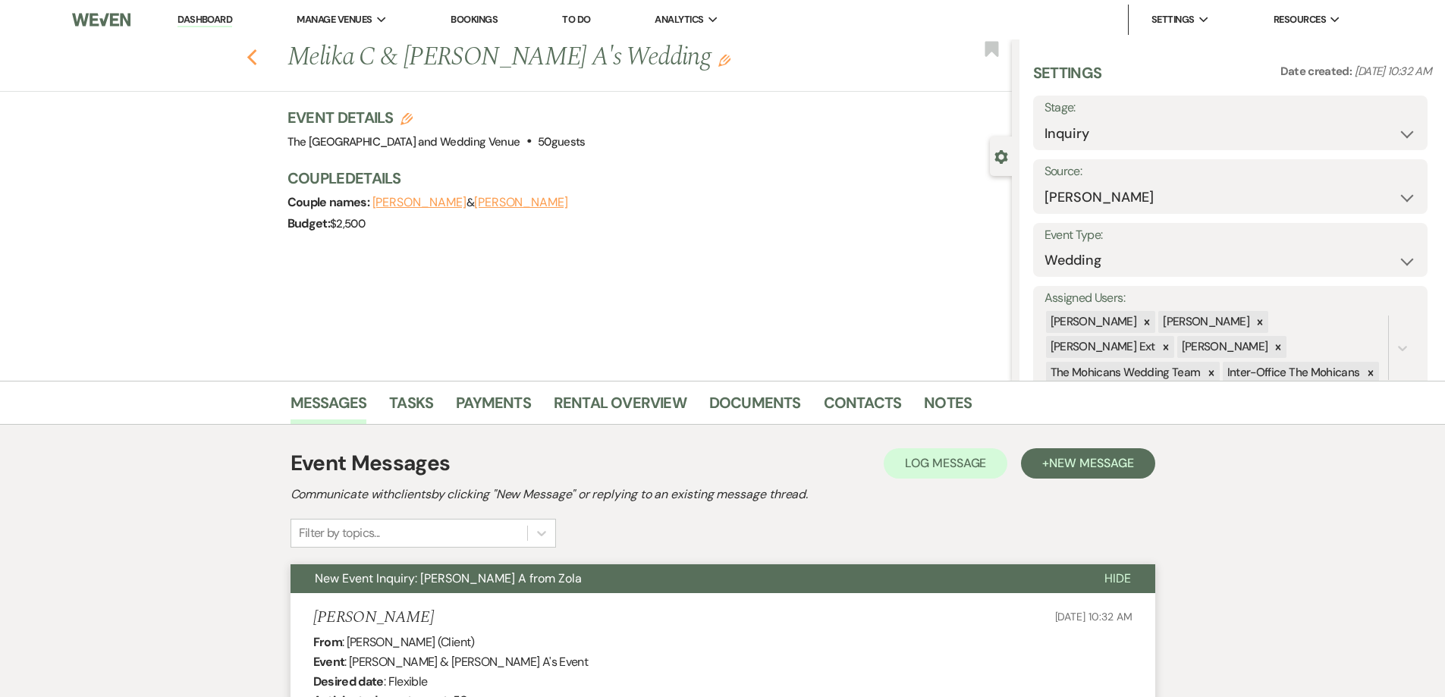
click at [258, 63] on icon "Previous" at bounding box center [252, 58] width 11 height 18
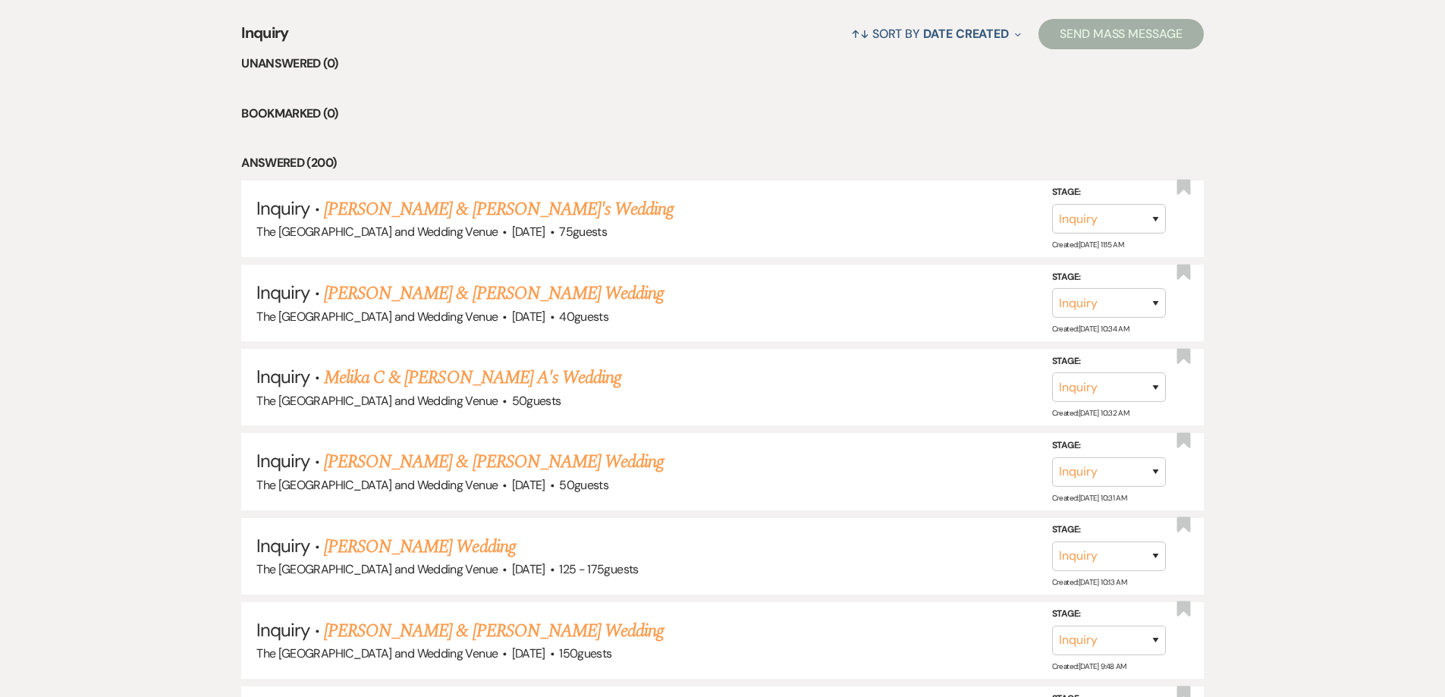
scroll to position [626, 0]
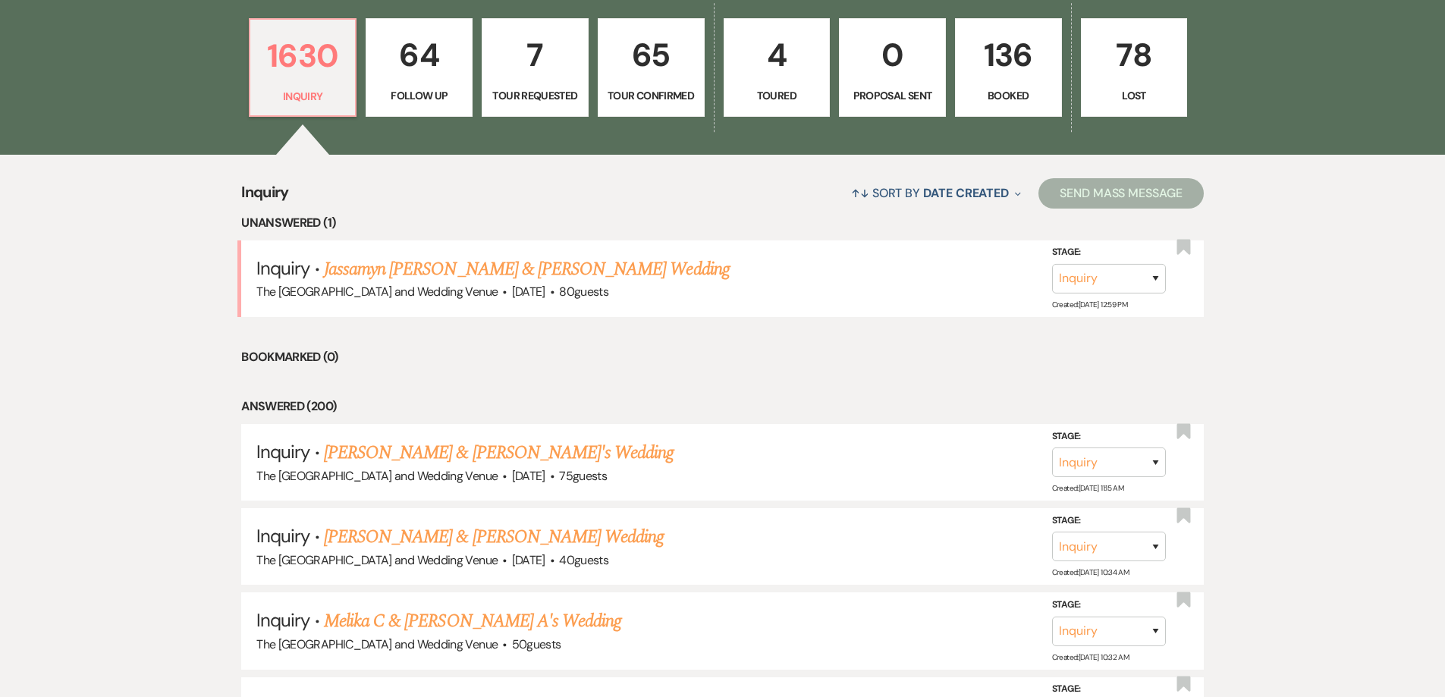
scroll to position [466, 0]
click at [599, 255] on link "Jassamyn [PERSON_NAME] & [PERSON_NAME] Wedding" at bounding box center [527, 268] width 406 height 27
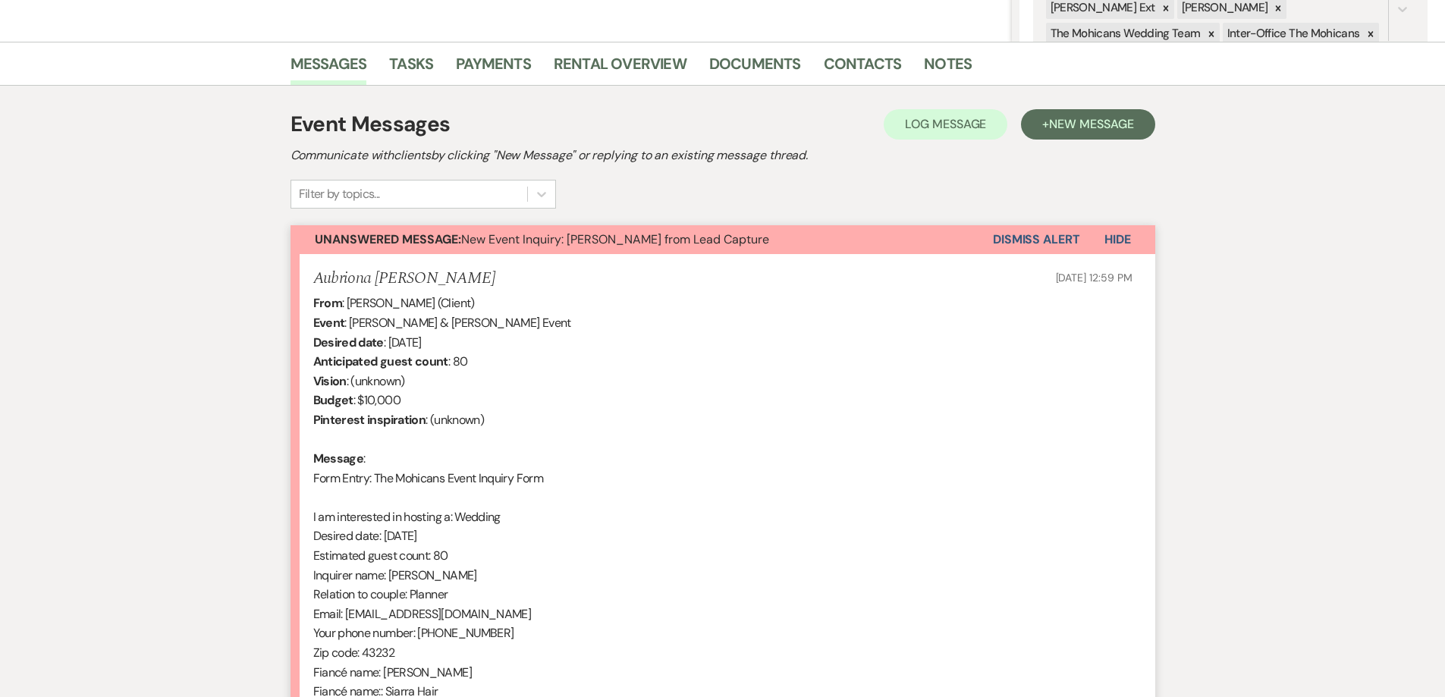
scroll to position [465, 0]
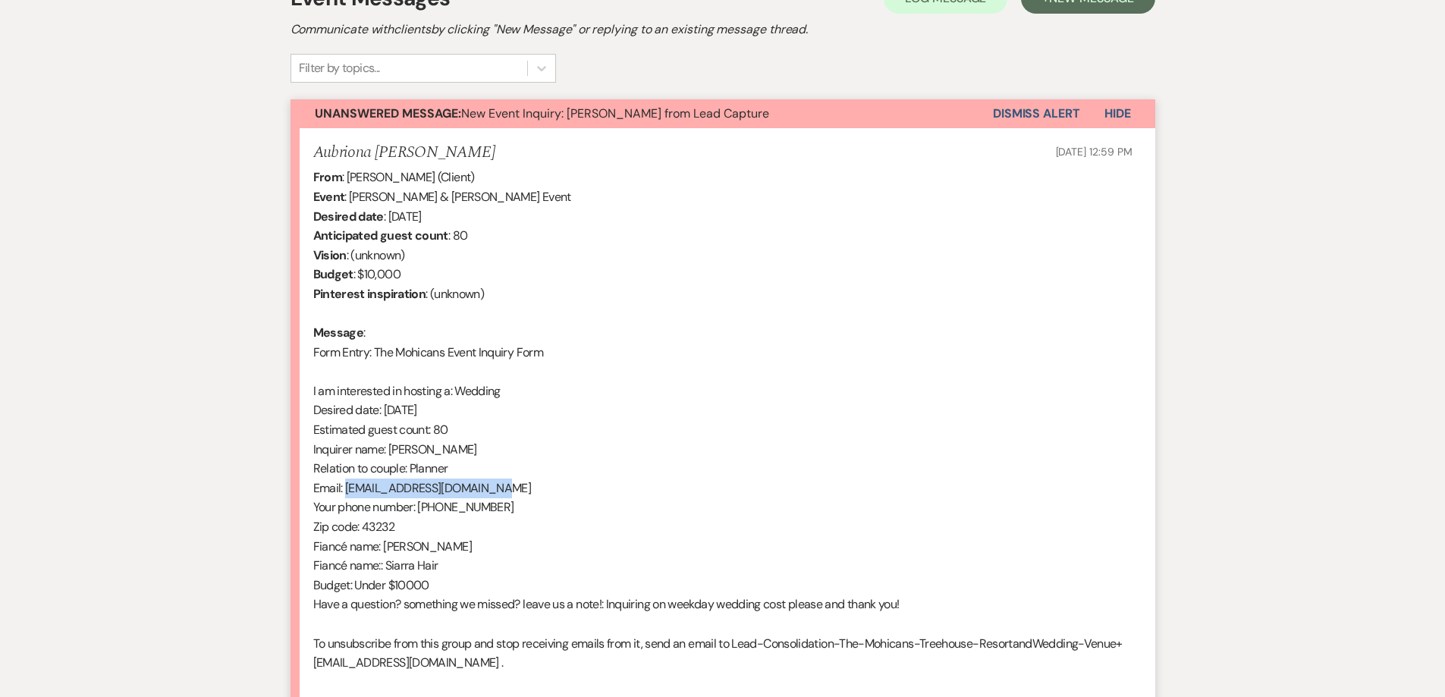
drag, startPoint x: 347, startPoint y: 492, endPoint x: 504, endPoint y: 491, distance: 156.3
click at [504, 491] on div "From : [PERSON_NAME] (Client) Event : [PERSON_NAME] & [PERSON_NAME] Event Desir…" at bounding box center [722, 430] width 819 height 524
copy div "[EMAIL_ADDRESS][DOMAIN_NAME]"
click at [1010, 112] on button "Dismiss Alert" at bounding box center [1036, 113] width 87 height 29
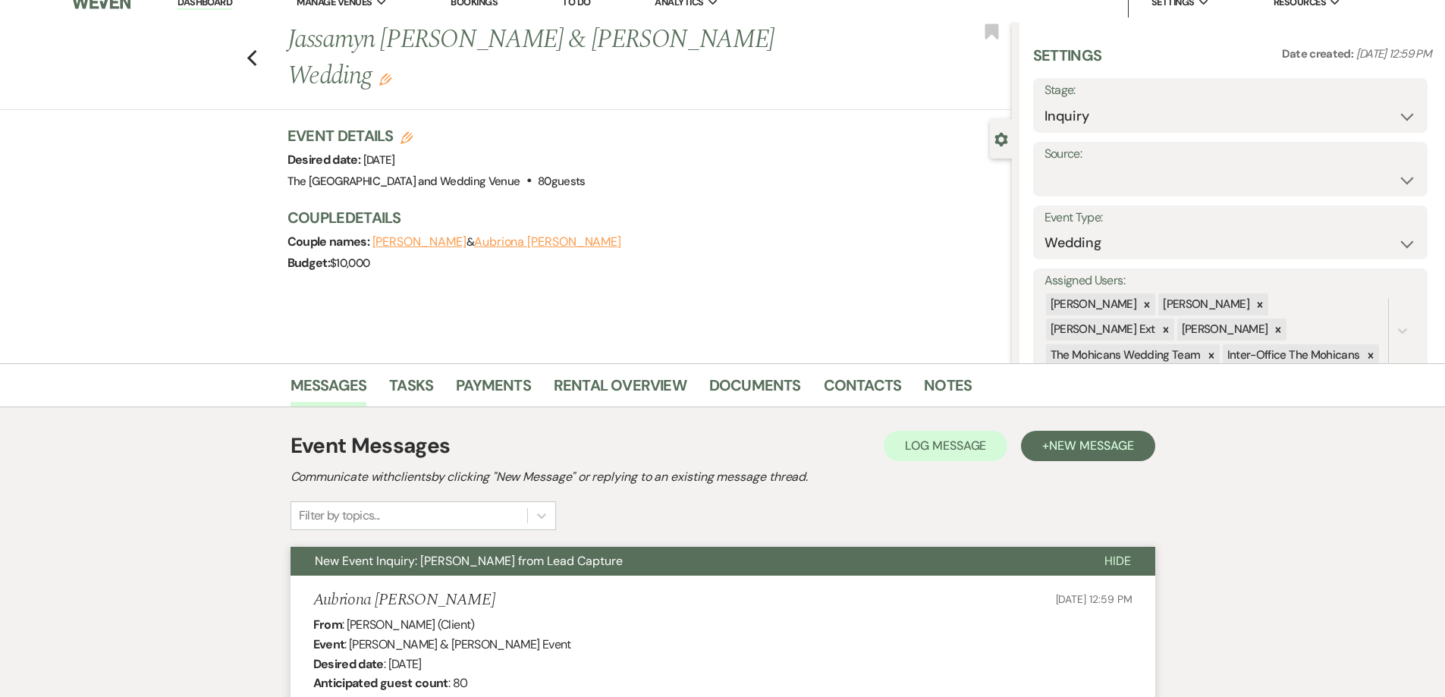
scroll to position [0, 0]
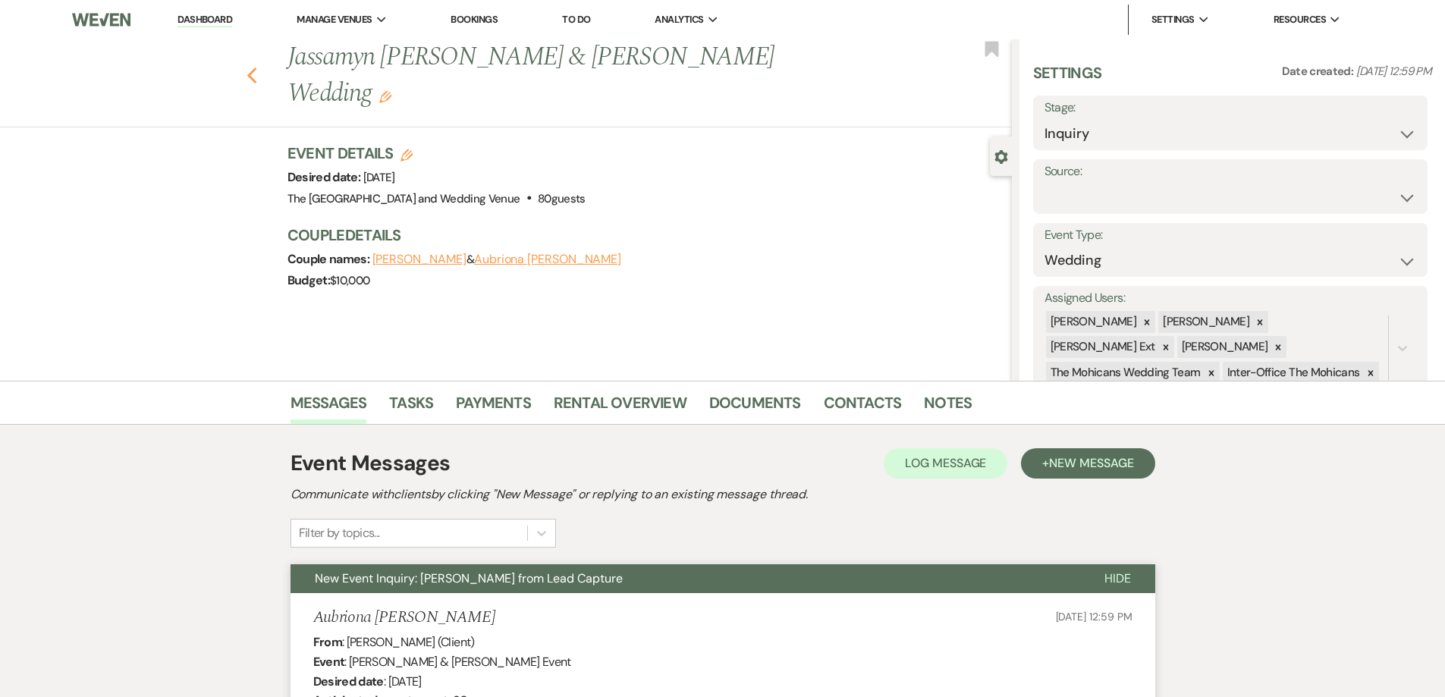
click at [255, 67] on icon "Previous" at bounding box center [252, 76] width 11 height 18
